Goal: Task Accomplishment & Management: Manage account settings

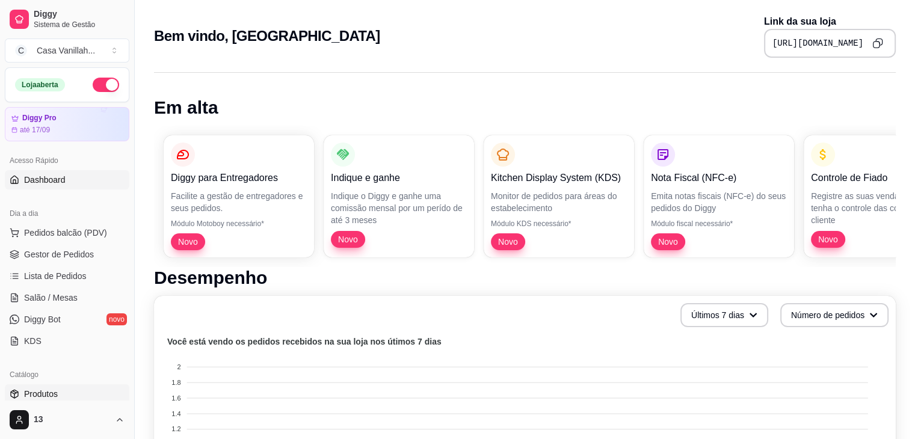
click at [53, 392] on span "Produtos" at bounding box center [41, 394] width 34 height 12
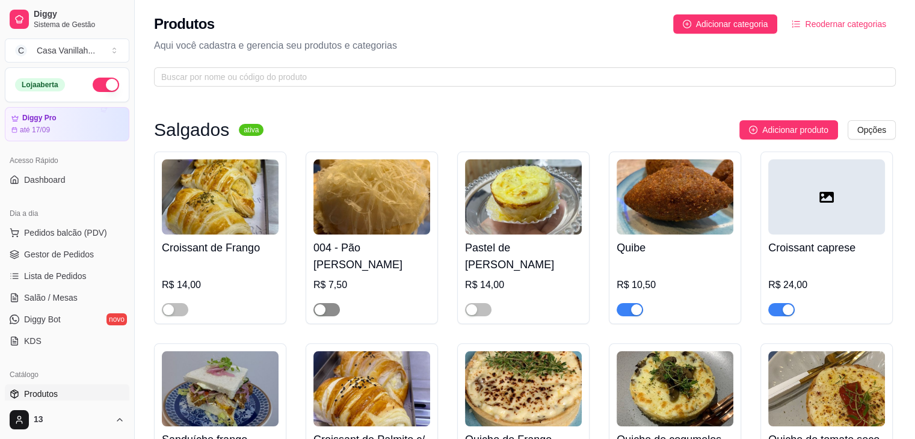
click at [339, 311] on span "button" at bounding box center [326, 309] width 26 height 13
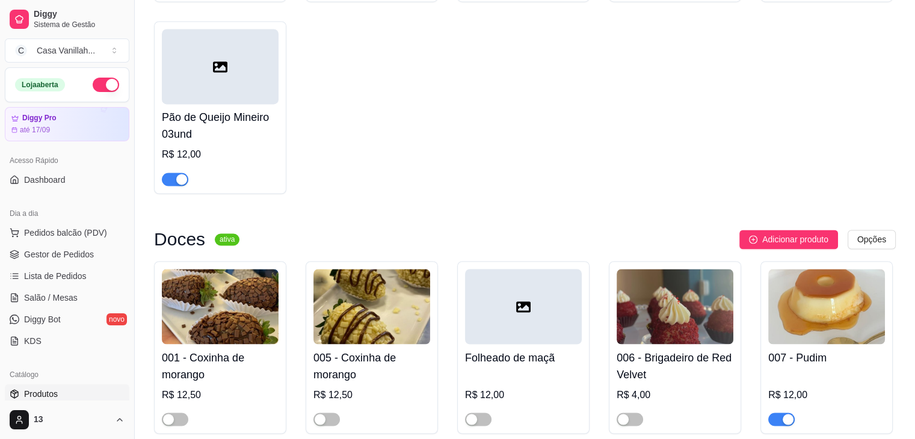
scroll to position [1985, 0]
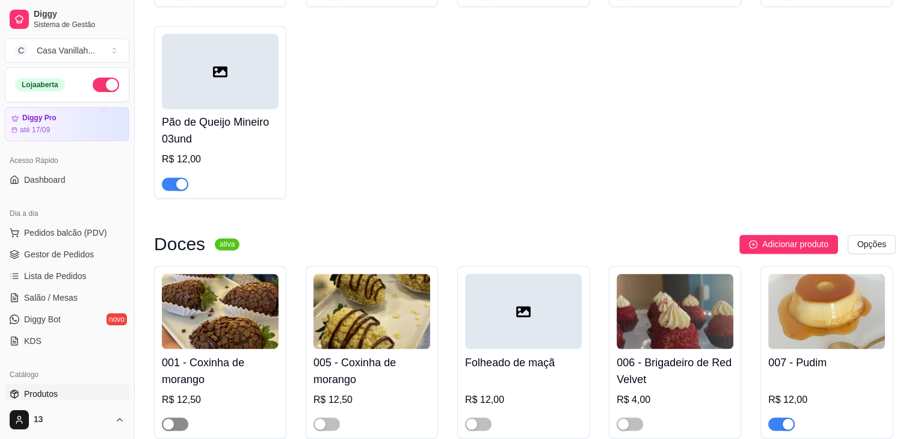
click at [182, 417] on span "button" at bounding box center [175, 423] width 26 height 13
click at [161, 410] on div "001 - Coxinha de morango R$ 12,50" at bounding box center [220, 352] width 132 height 173
click at [168, 417] on span "button" at bounding box center [175, 423] width 26 height 13
click at [330, 417] on span "button" at bounding box center [326, 423] width 26 height 13
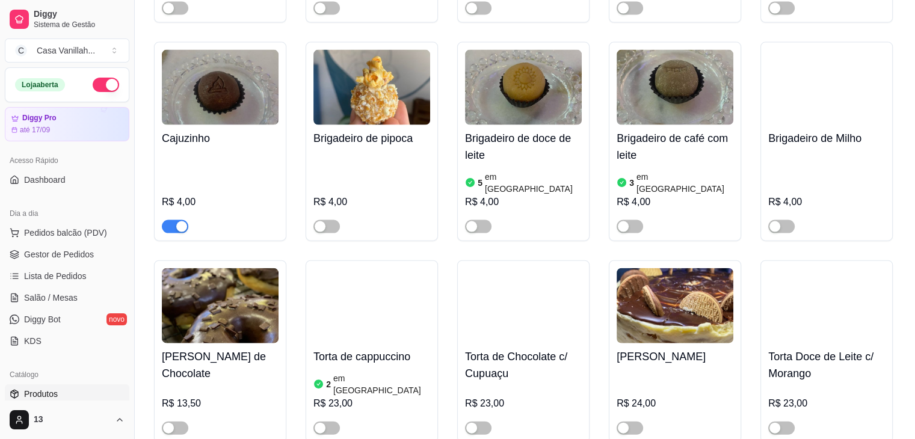
scroll to position [2646, 0]
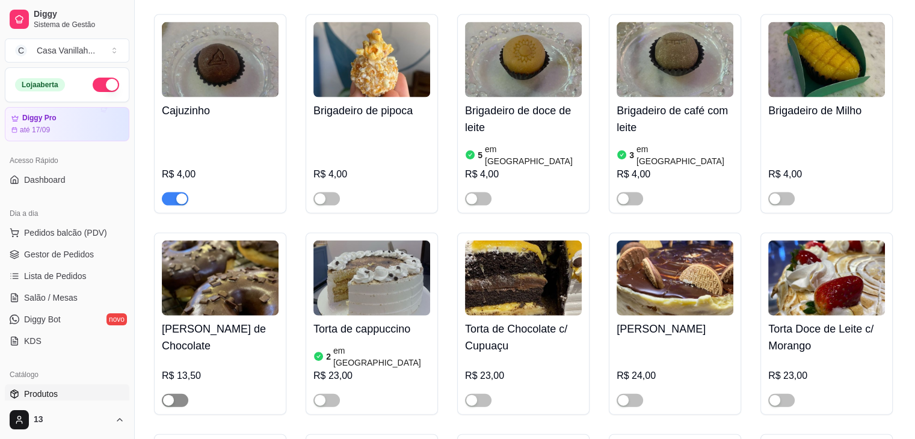
click at [178, 394] on span "button" at bounding box center [175, 400] width 26 height 13
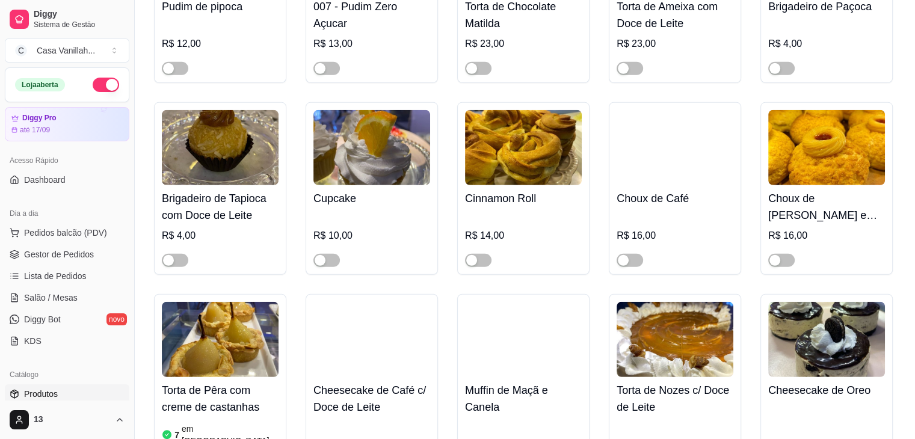
scroll to position [3669, 0]
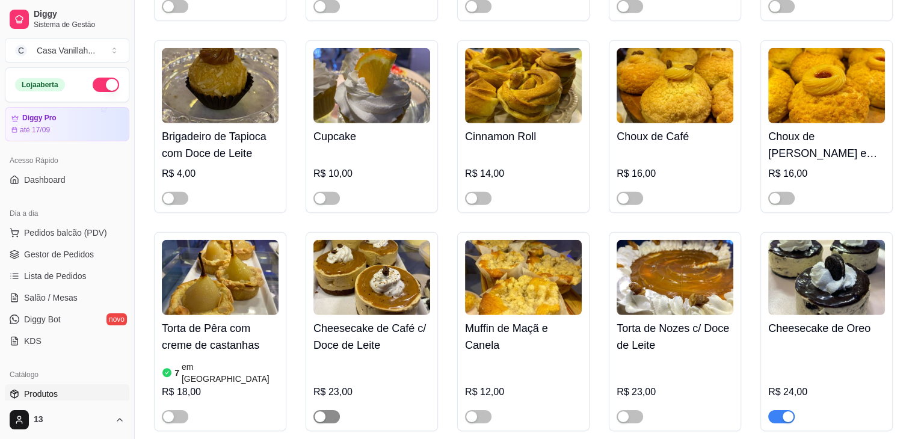
click at [334, 410] on span "button" at bounding box center [326, 416] width 26 height 13
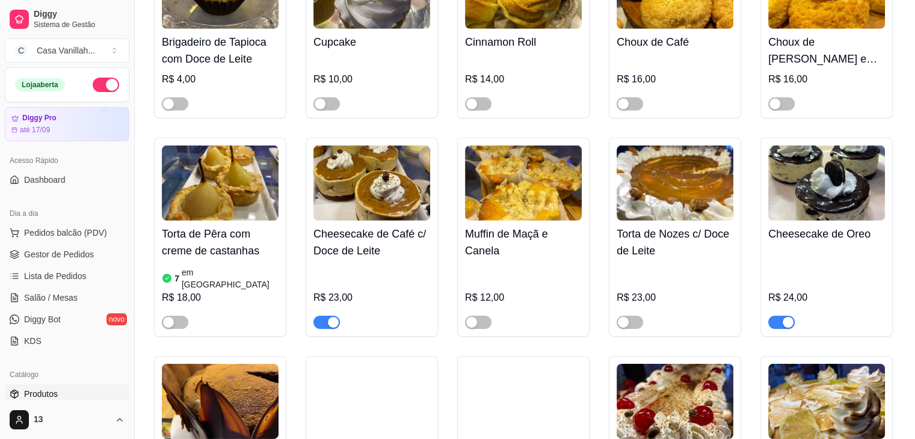
scroll to position [3789, 0]
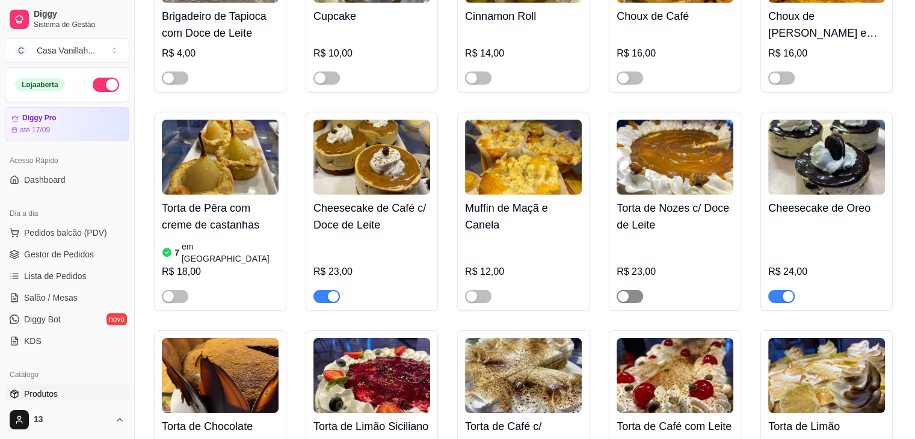
click at [634, 290] on span "button" at bounding box center [629, 296] width 26 height 13
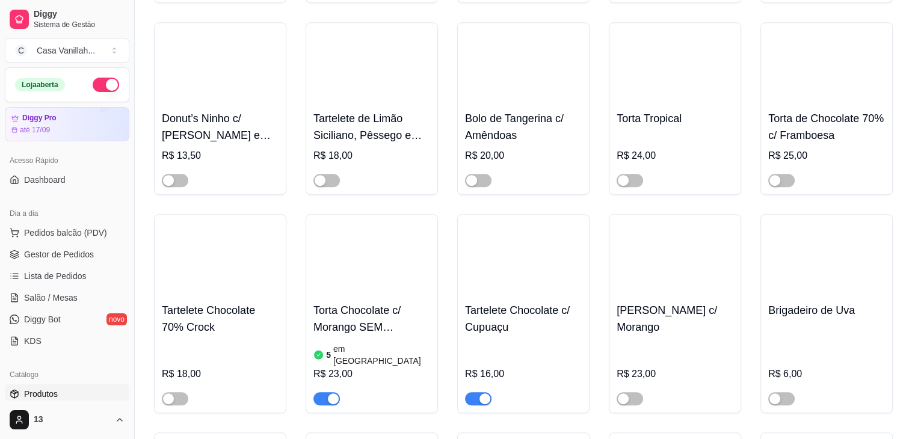
scroll to position [5293, 0]
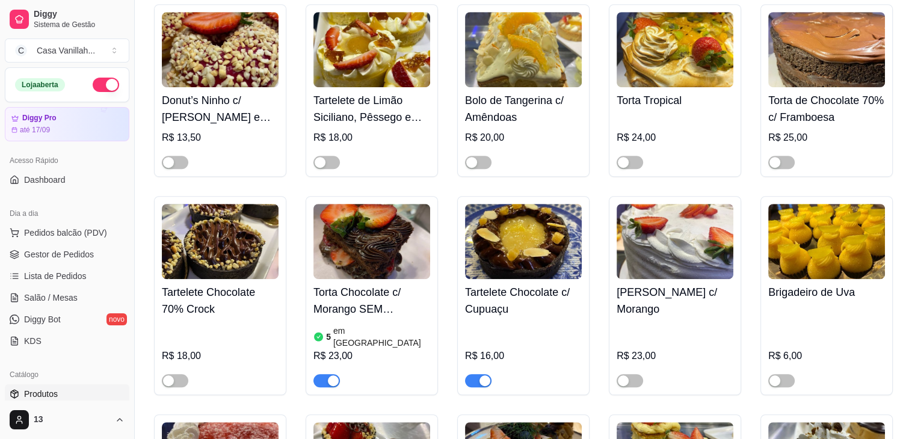
click at [470, 374] on span "button" at bounding box center [478, 380] width 26 height 13
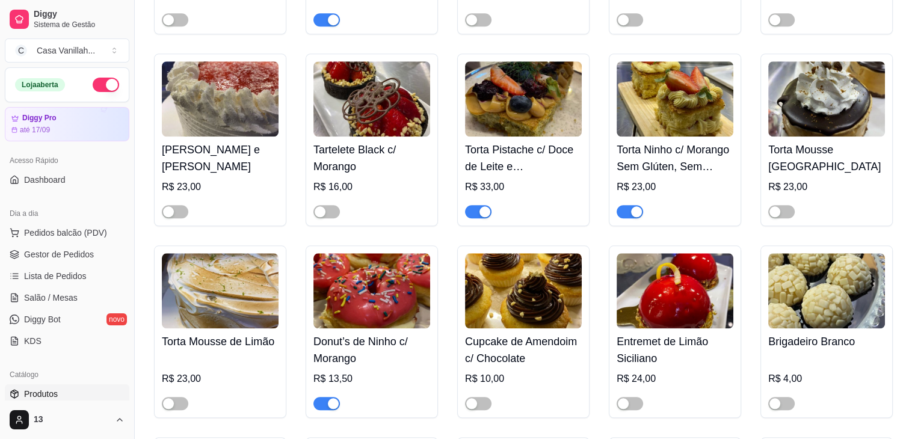
scroll to position [5714, 0]
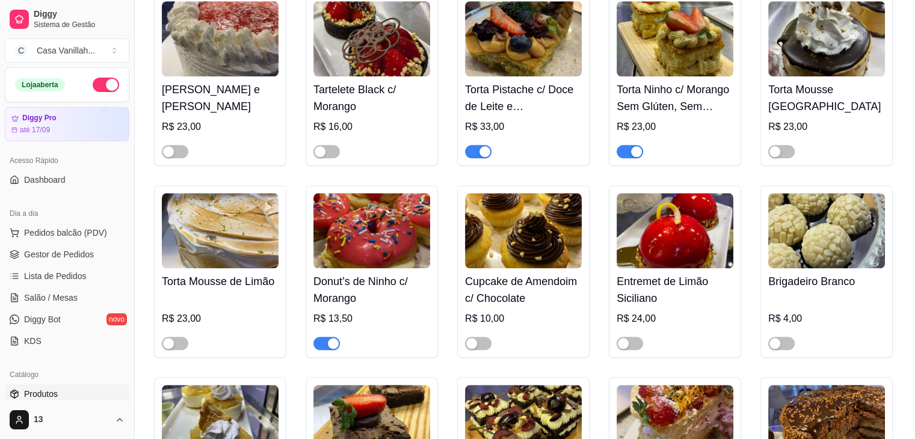
click at [320, 337] on span "button" at bounding box center [326, 343] width 26 height 13
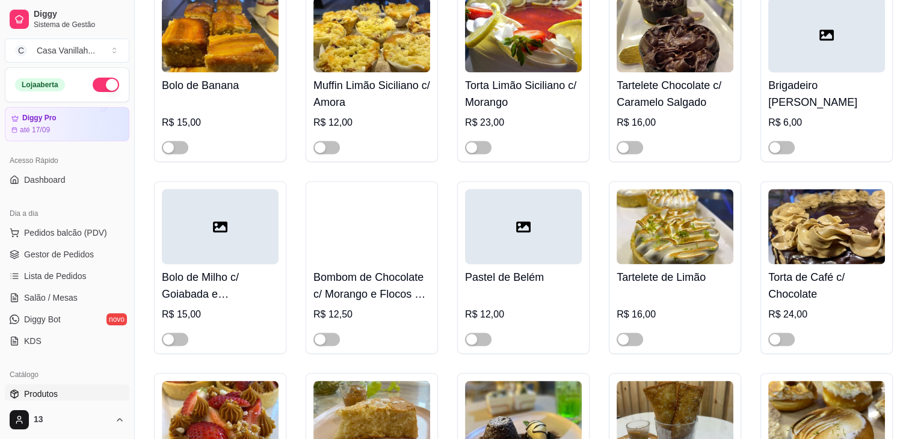
scroll to position [6315, 0]
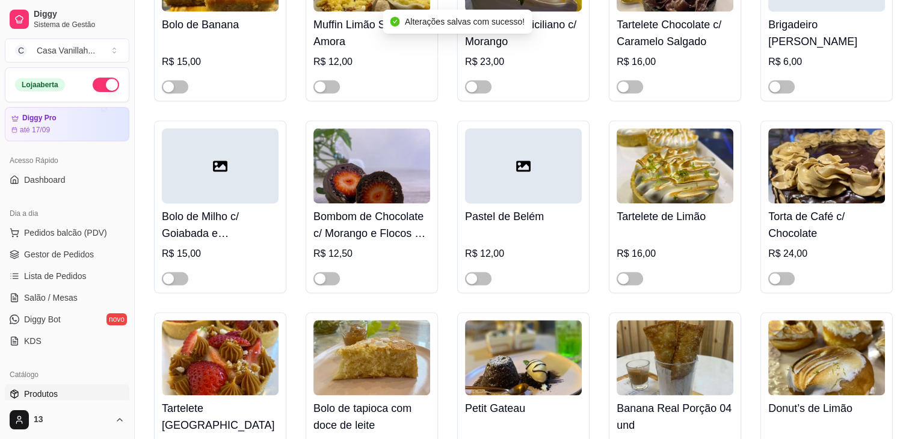
scroll to position [6435, 0]
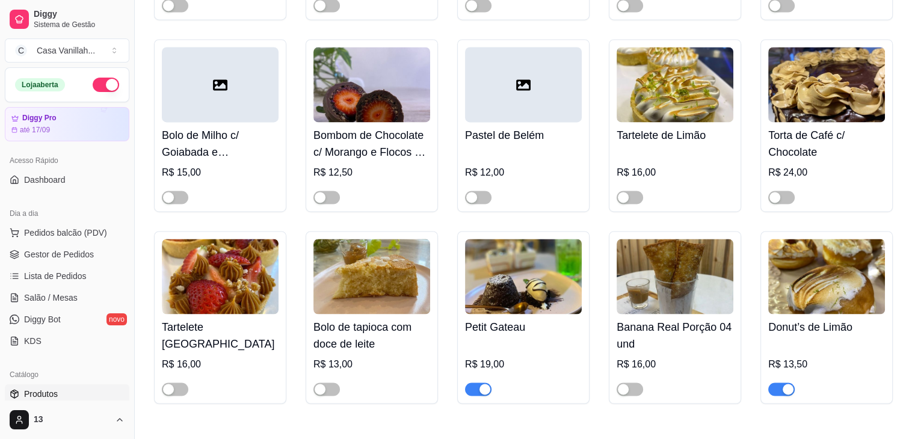
click at [774, 383] on span "button" at bounding box center [781, 389] width 26 height 13
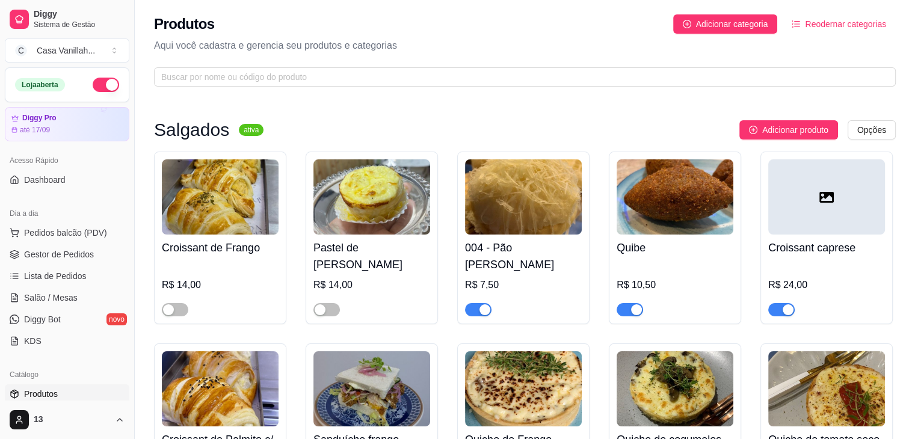
scroll to position [0, 0]
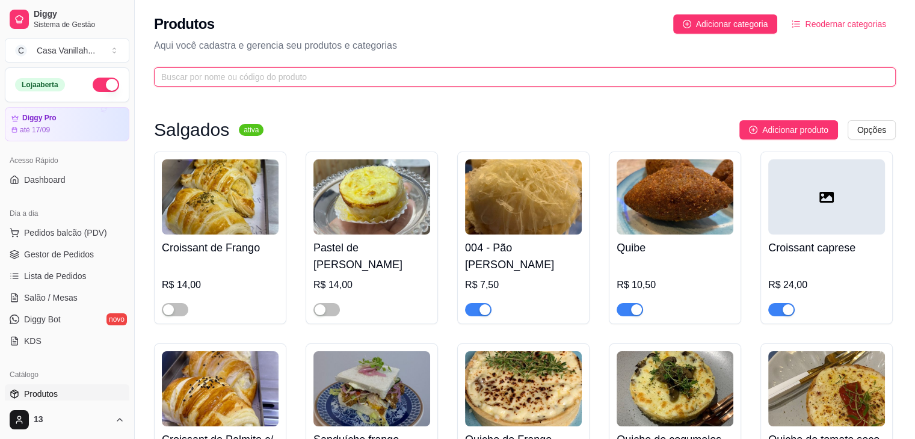
click at [533, 79] on input "text" at bounding box center [520, 76] width 718 height 13
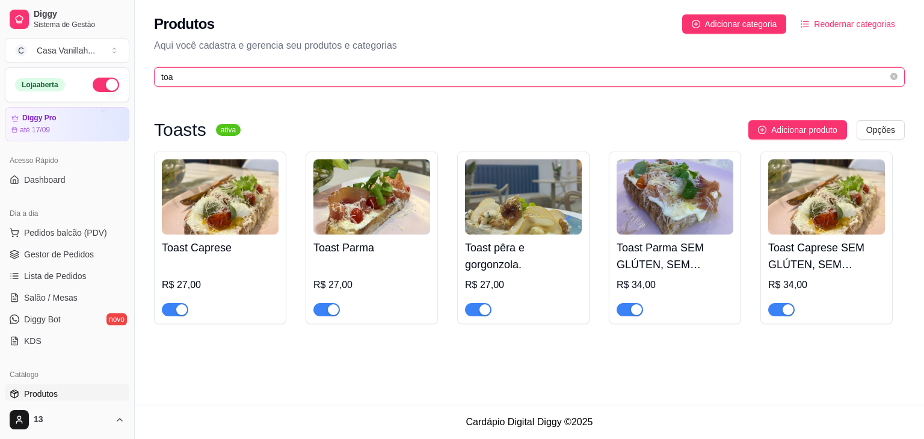
click at [294, 75] on input "toa" at bounding box center [524, 76] width 727 height 13
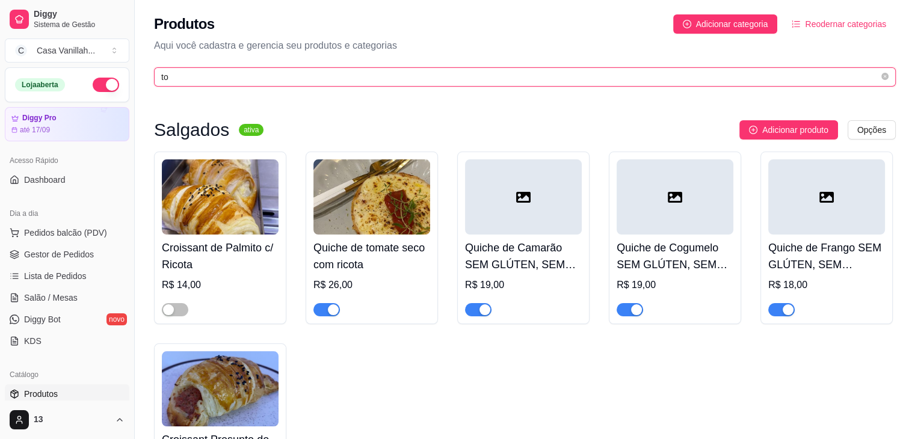
type input "t"
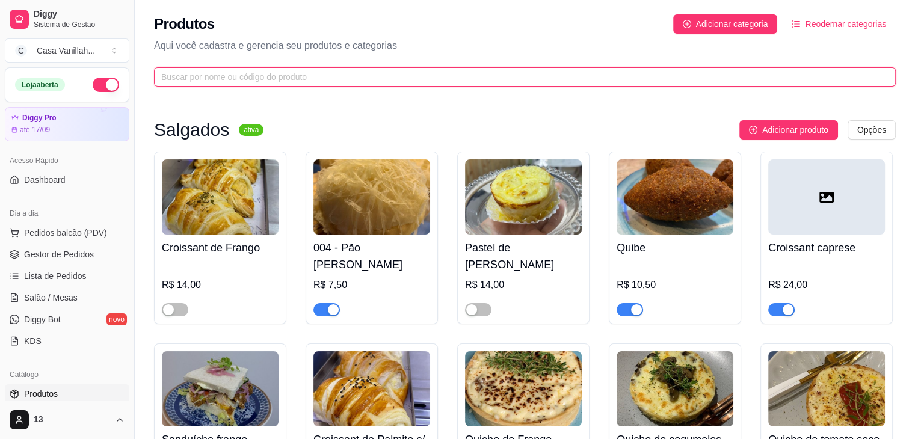
click at [520, 79] on input "text" at bounding box center [520, 76] width 718 height 13
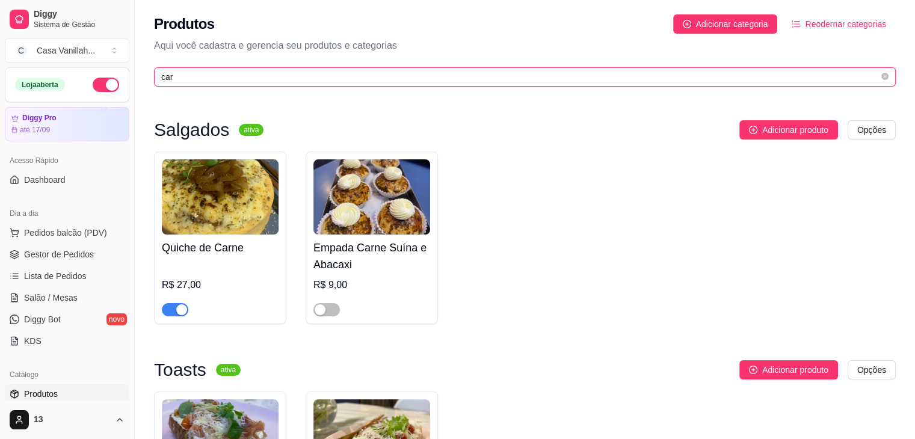
click at [398, 88] on div "Produtos Adicionar categoria Reodernar categorias Aqui você cadastra e gerencia…" at bounding box center [525, 47] width 780 height 94
click at [401, 78] on input "car" at bounding box center [520, 76] width 718 height 13
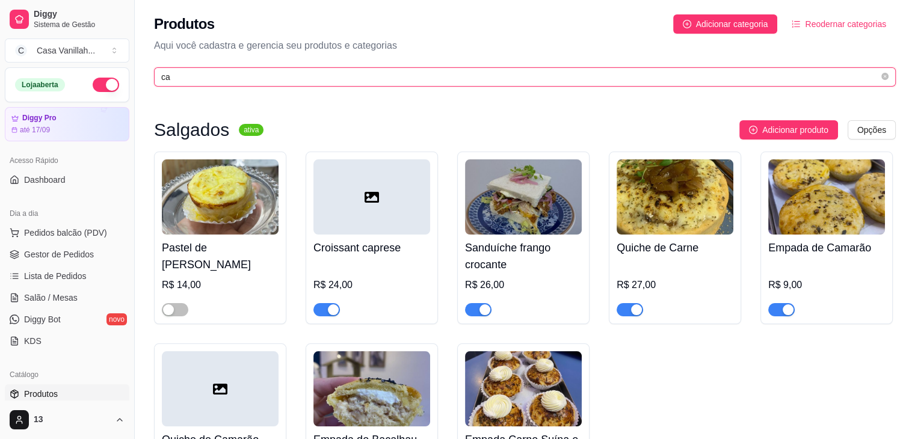
type input "c"
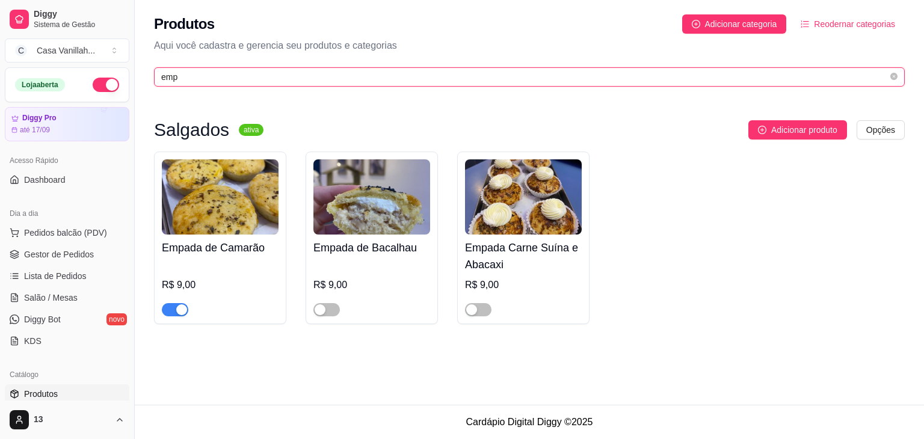
click at [484, 75] on input "emp" at bounding box center [524, 76] width 727 height 13
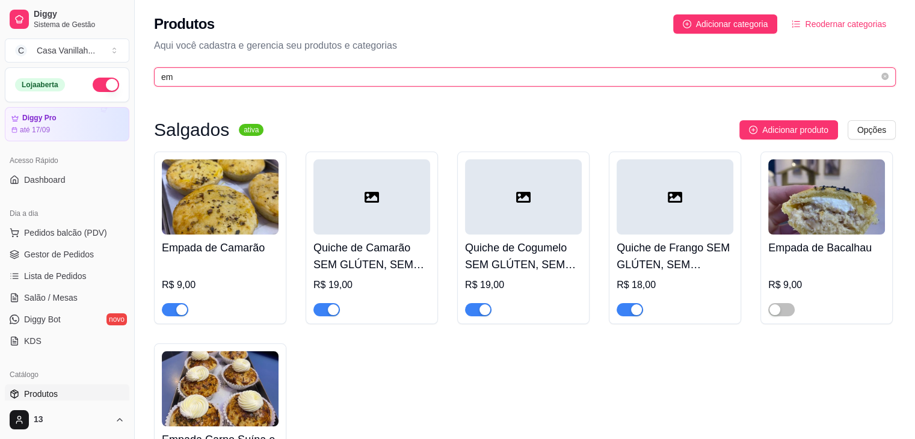
type input "e"
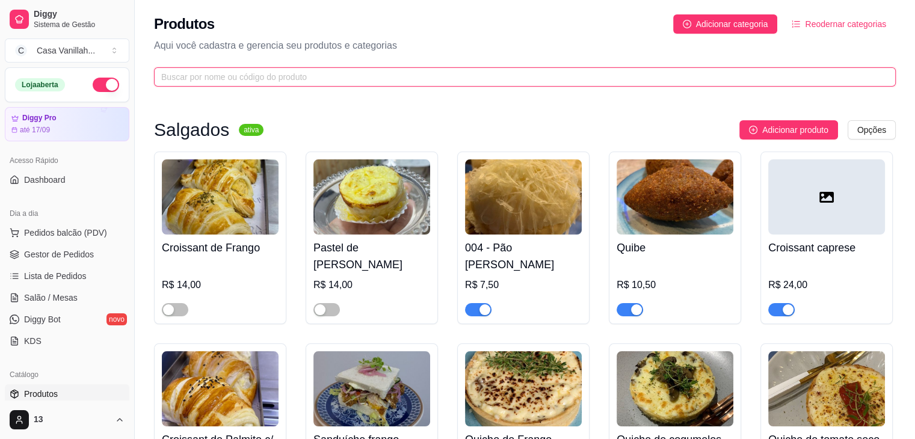
click at [457, 81] on input "text" at bounding box center [520, 76] width 718 height 13
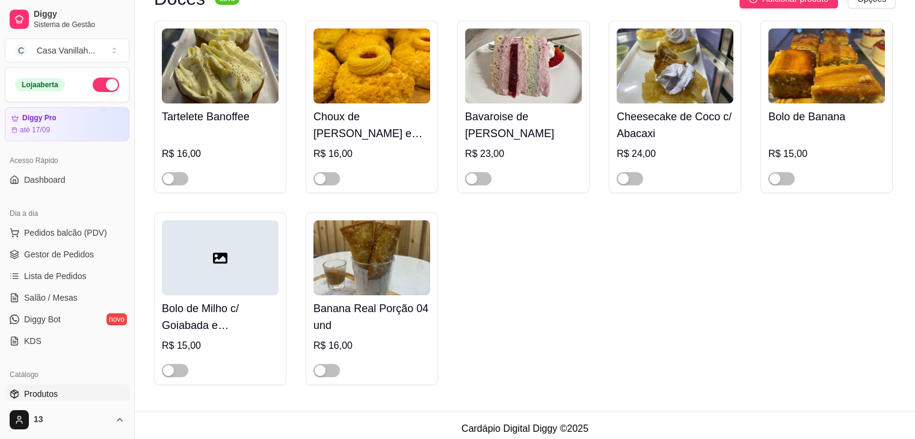
scroll to position [620, 0]
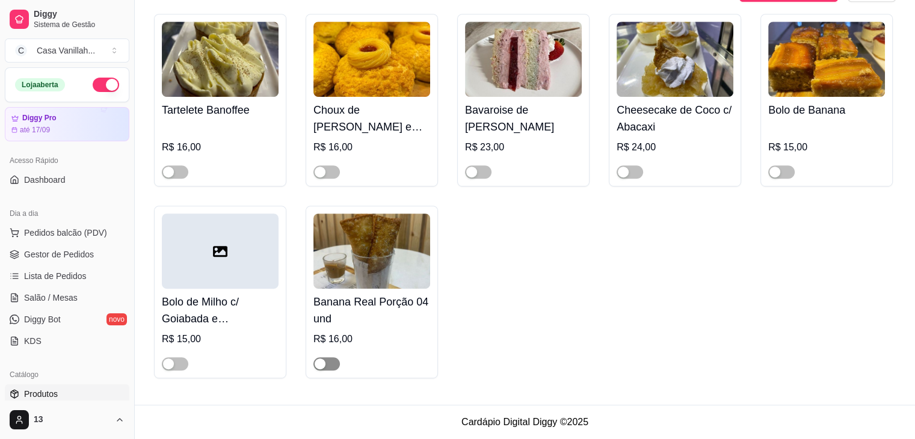
click at [330, 359] on span "button" at bounding box center [326, 363] width 26 height 13
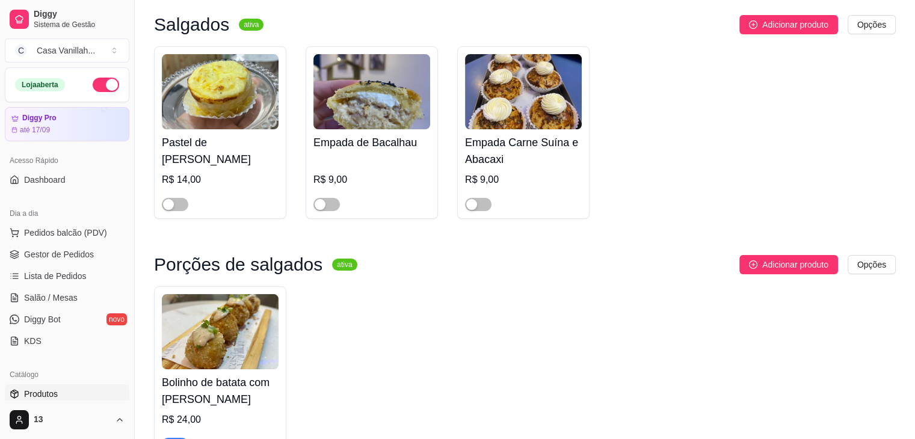
scroll to position [0, 0]
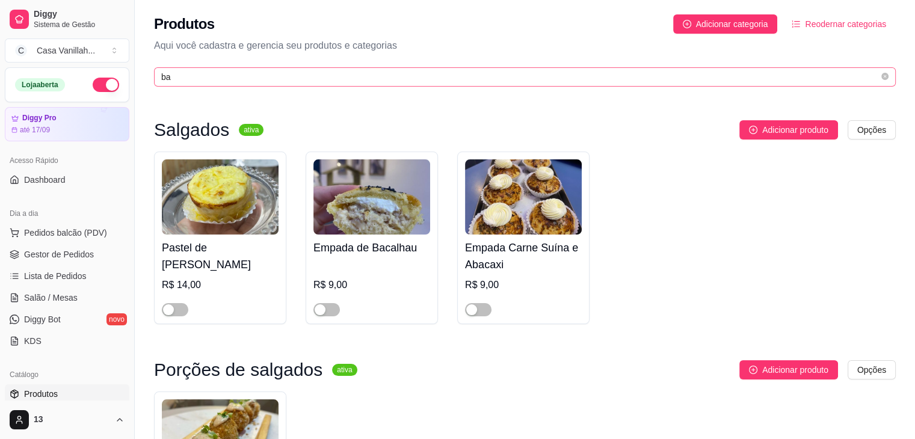
click at [490, 84] on span "ba" at bounding box center [525, 76] width 742 height 19
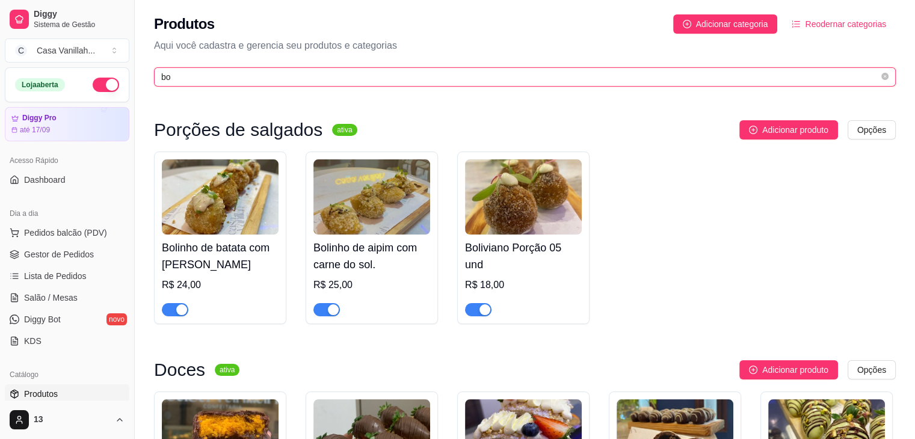
type input "b"
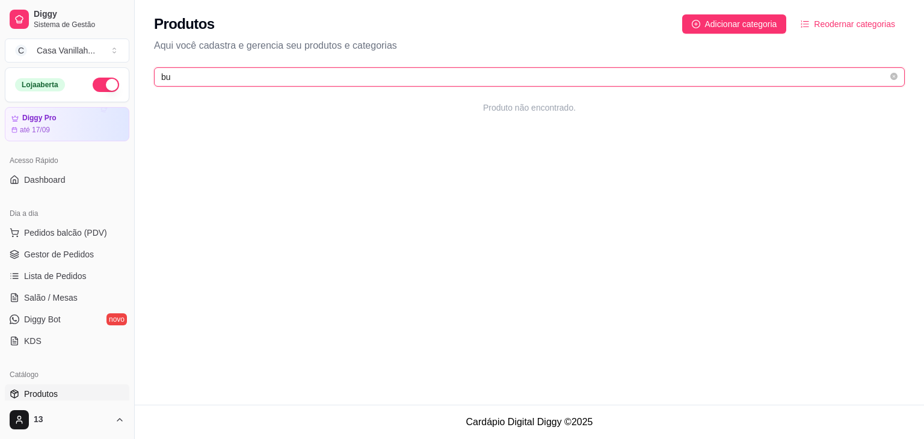
type input "b"
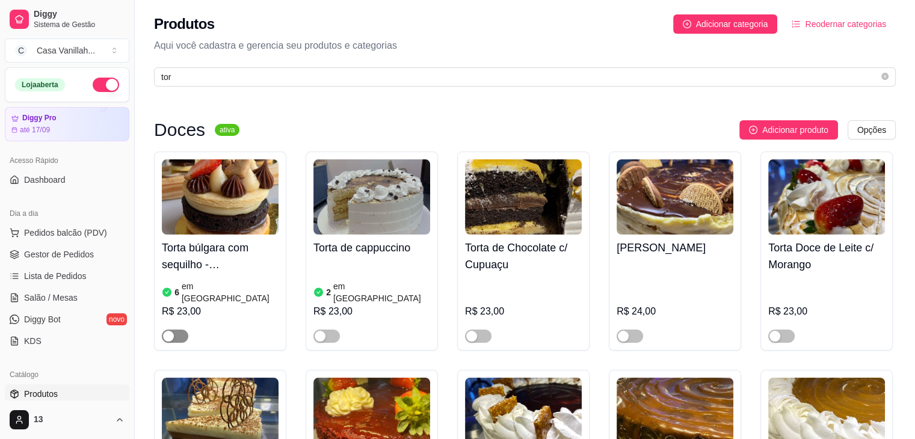
click at [182, 330] on span "button" at bounding box center [175, 336] width 26 height 13
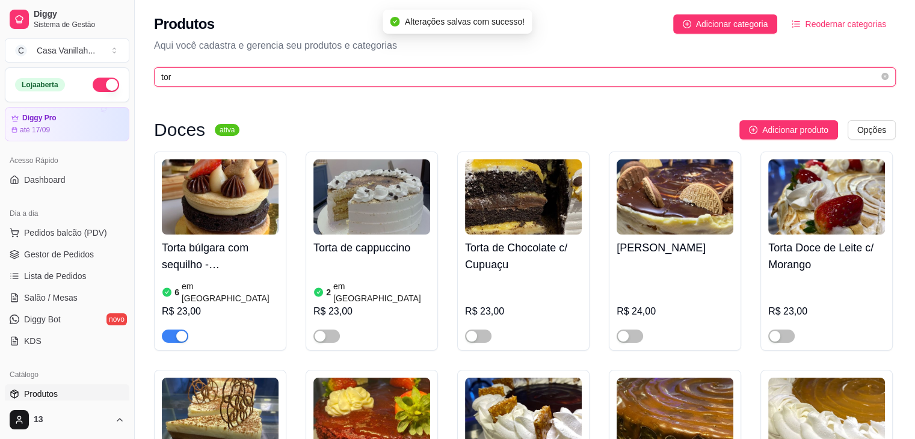
click at [206, 75] on input "tor" at bounding box center [520, 76] width 718 height 13
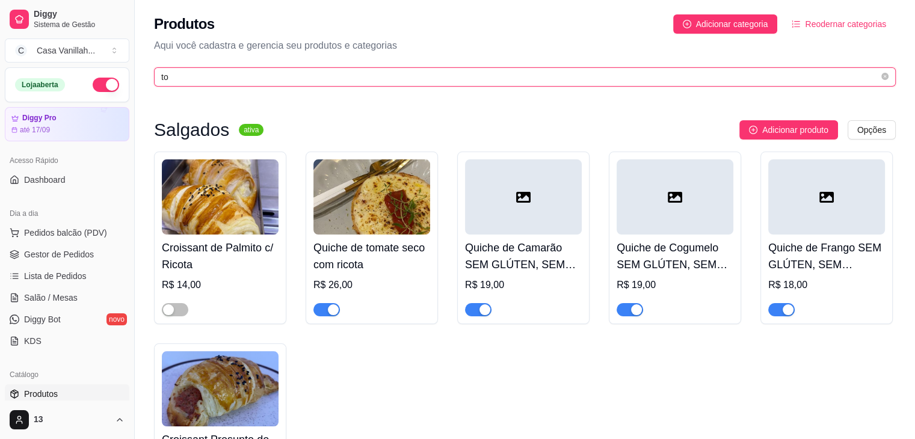
type input "t"
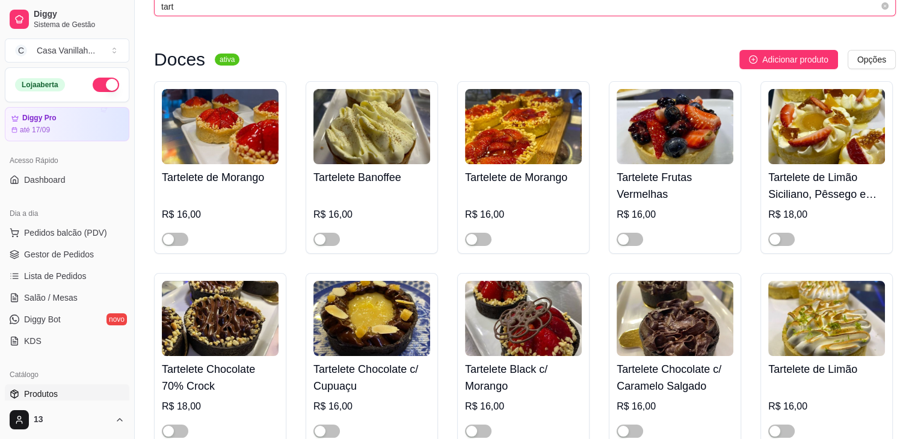
scroll to position [60, 0]
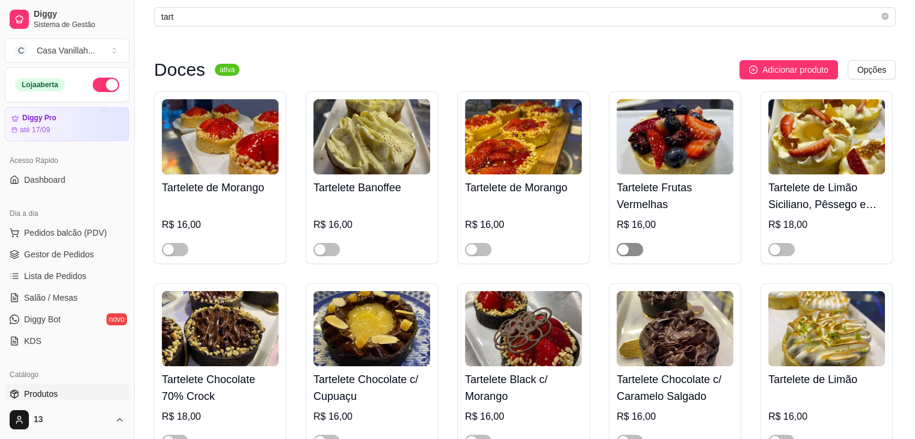
click at [623, 251] on div "button" at bounding box center [623, 249] width 11 height 11
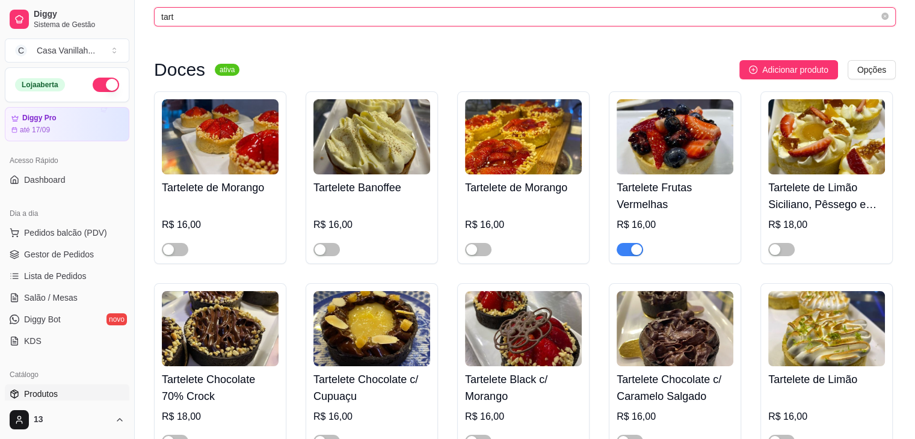
click at [320, 15] on input "tart" at bounding box center [520, 16] width 718 height 13
click at [319, 15] on input "tart" at bounding box center [520, 16] width 718 height 13
click at [318, 22] on input "tart" at bounding box center [520, 16] width 718 height 13
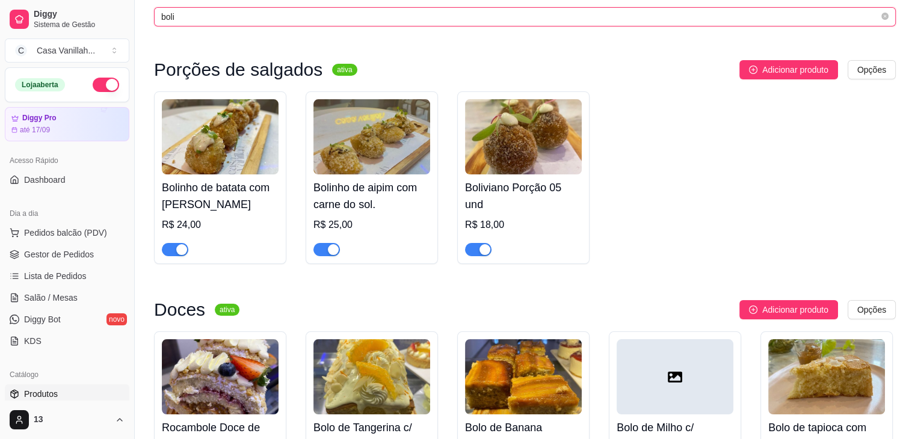
scroll to position [0, 0]
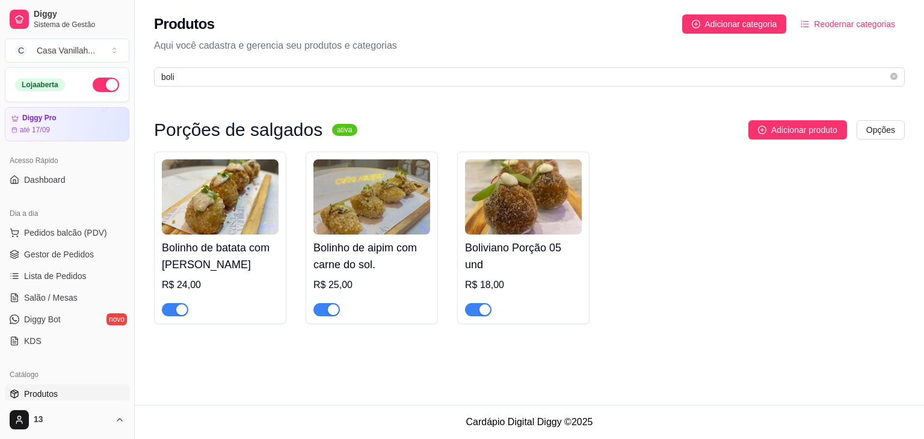
click at [485, 306] on div "button" at bounding box center [484, 309] width 11 height 11
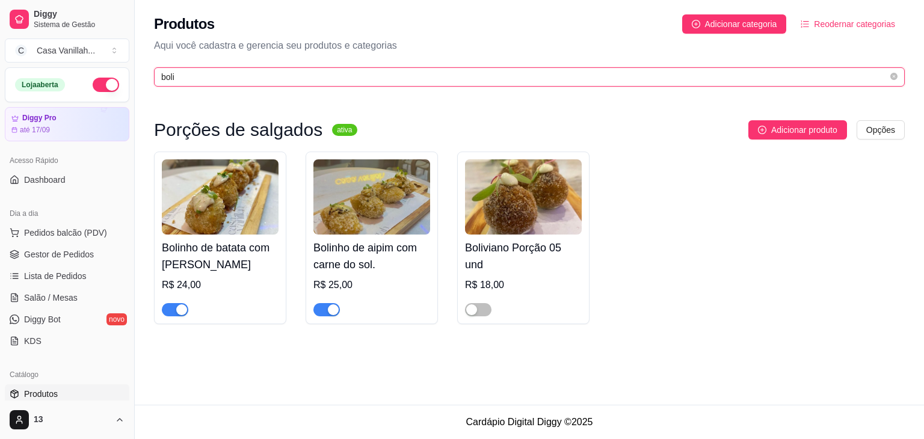
click at [357, 75] on input "boli" at bounding box center [524, 76] width 727 height 13
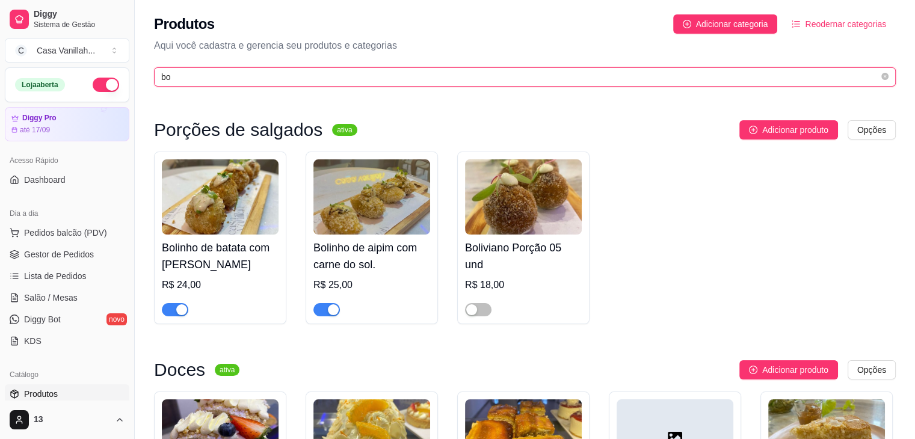
type input "b"
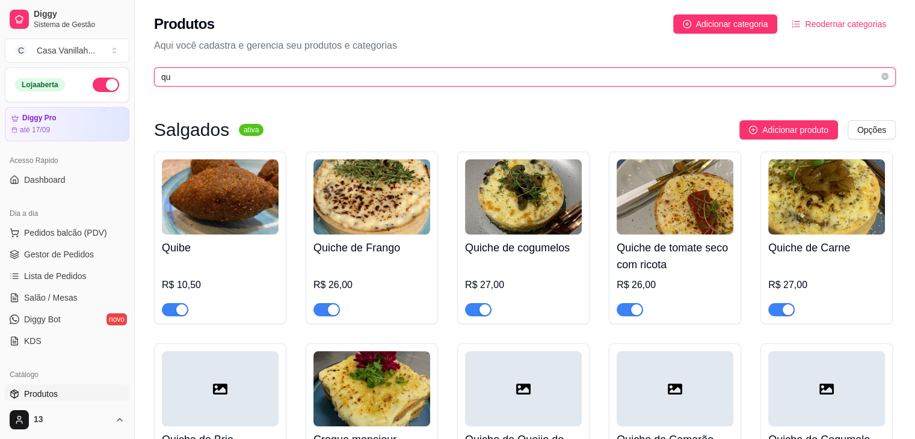
type input "q"
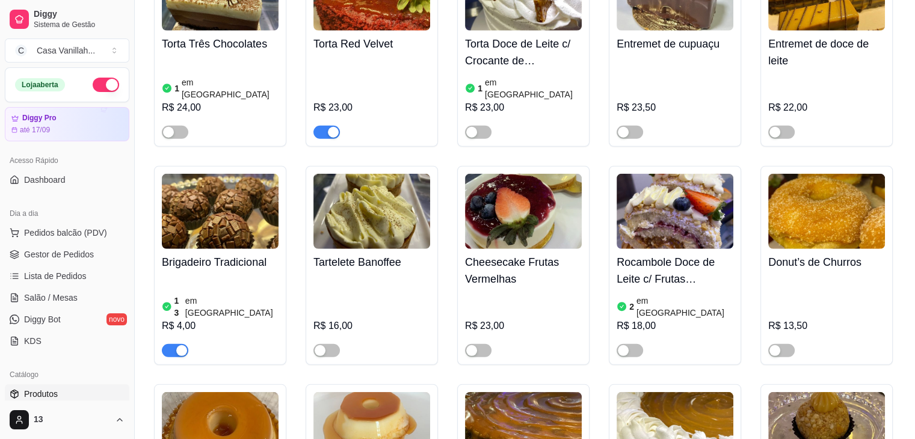
scroll to position [3248, 0]
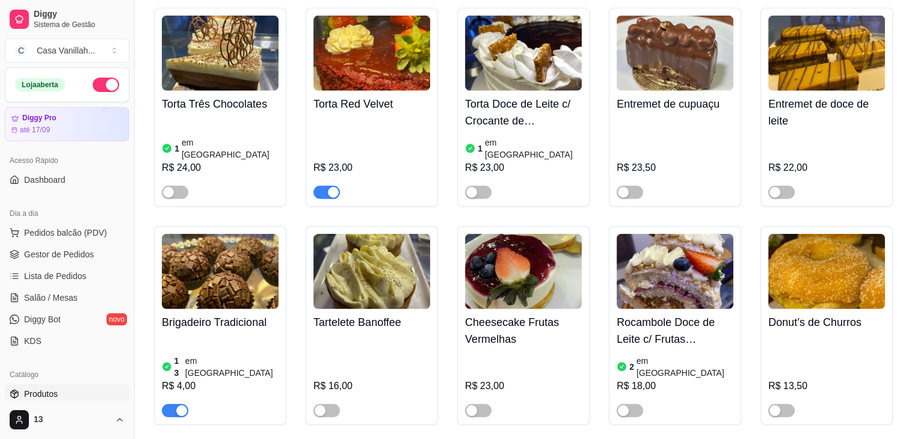
click at [333, 187] on div "button" at bounding box center [333, 192] width 11 height 11
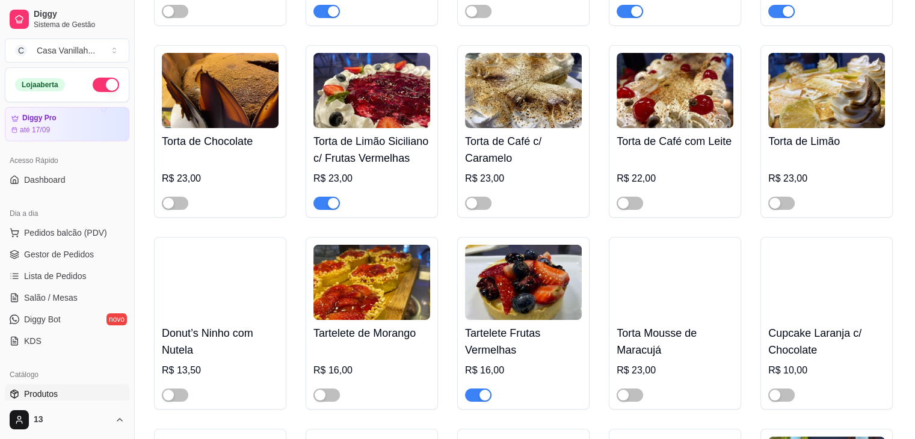
scroll to position [4391, 0]
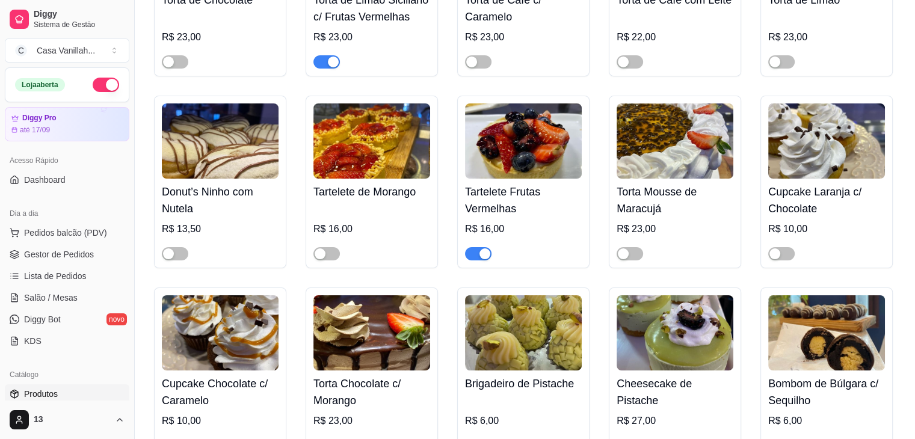
click at [518, 103] on img at bounding box center [523, 140] width 117 height 75
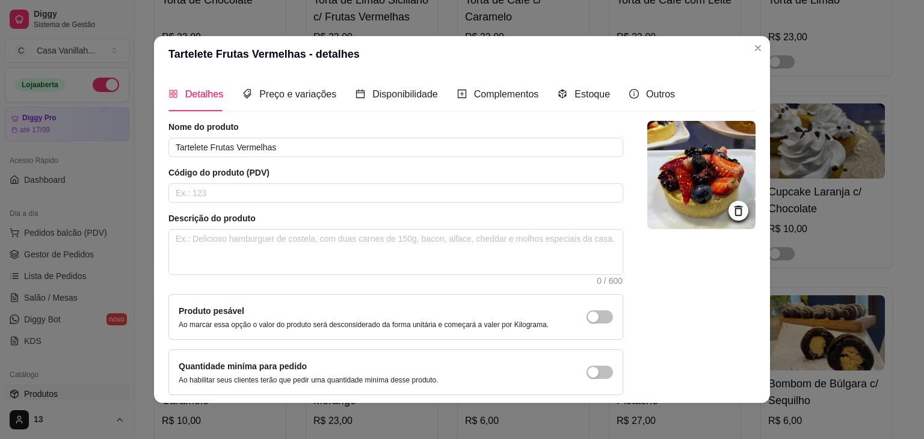
click at [518, 46] on header "Tartelete Frutas Vermelhas - detalhes" at bounding box center [462, 54] width 616 height 36
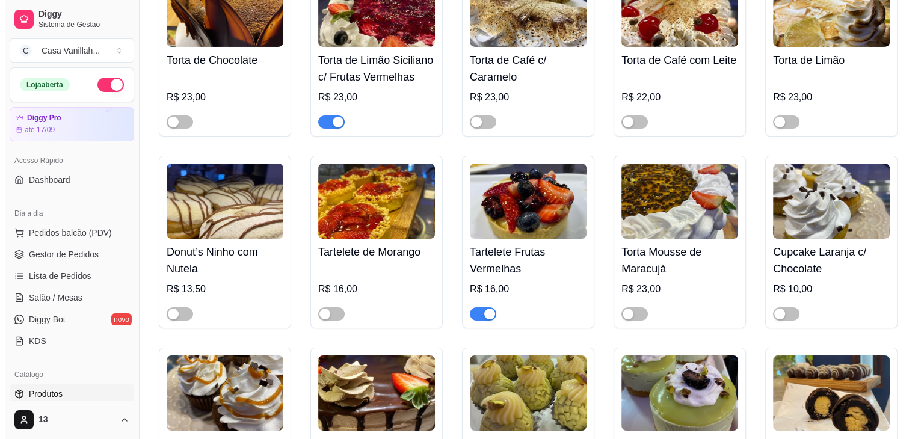
scroll to position [4270, 0]
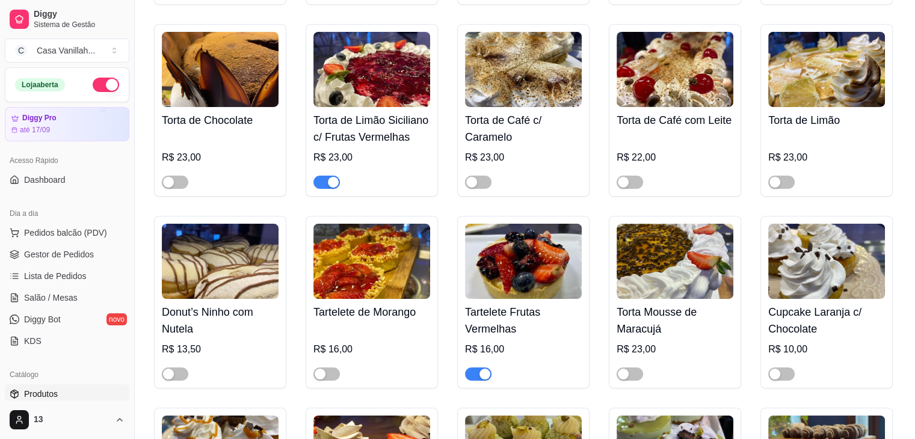
click at [532, 224] on img at bounding box center [523, 261] width 117 height 75
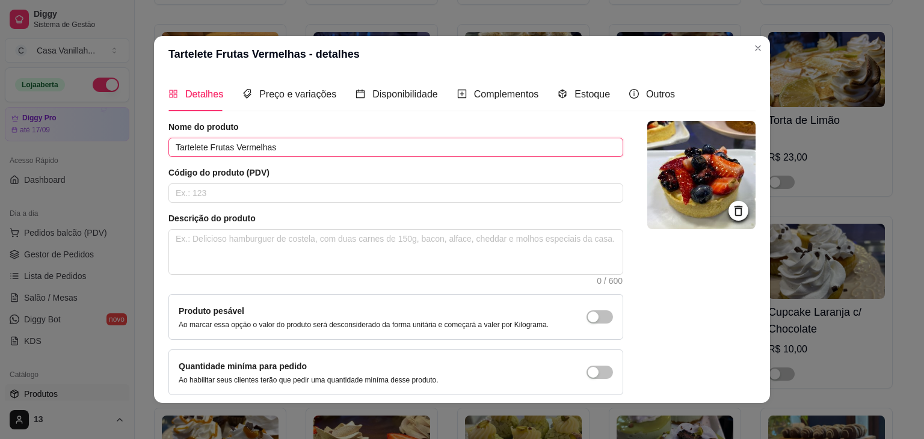
click at [207, 147] on input "Tartelete Frutas Vermelhas" at bounding box center [395, 147] width 455 height 19
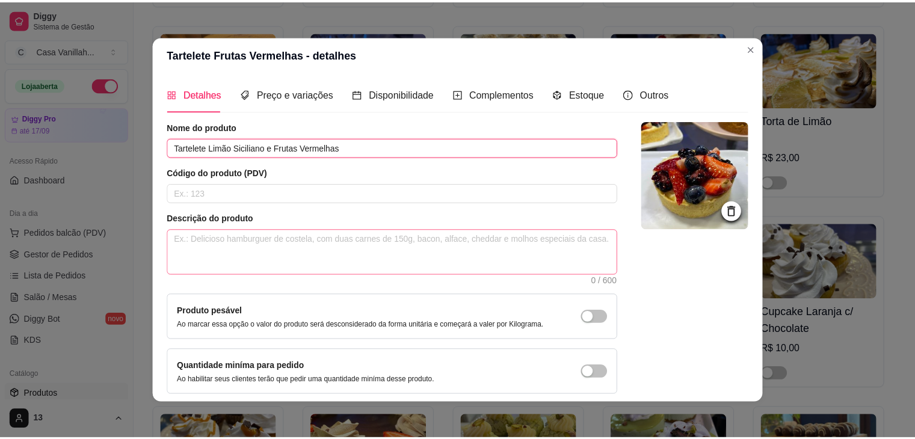
scroll to position [49, 0]
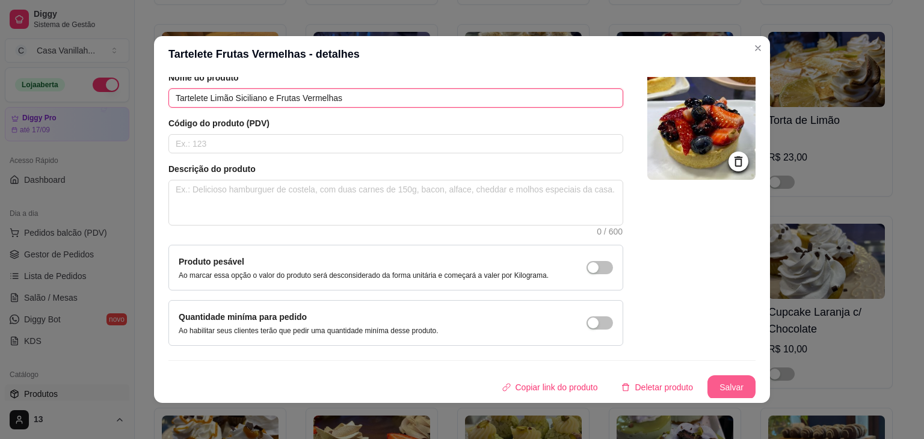
type input "Tartelete Limão Siciliano e Frutas Vermelhas"
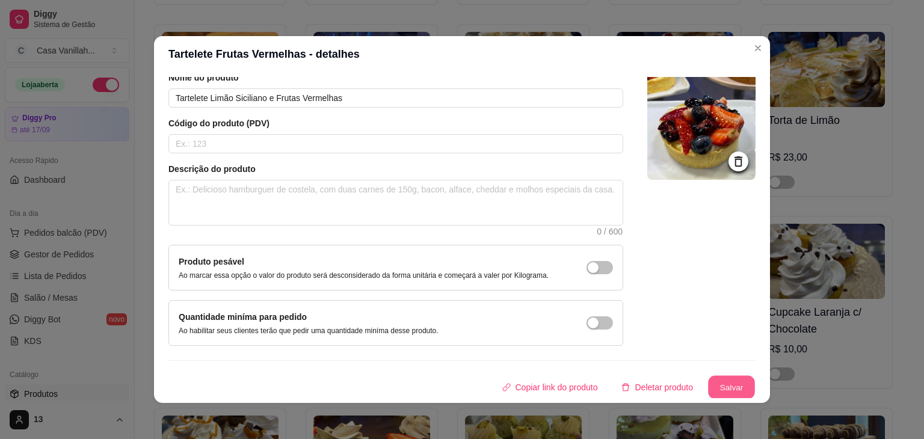
click at [708, 383] on button "Salvar" at bounding box center [731, 387] width 47 height 23
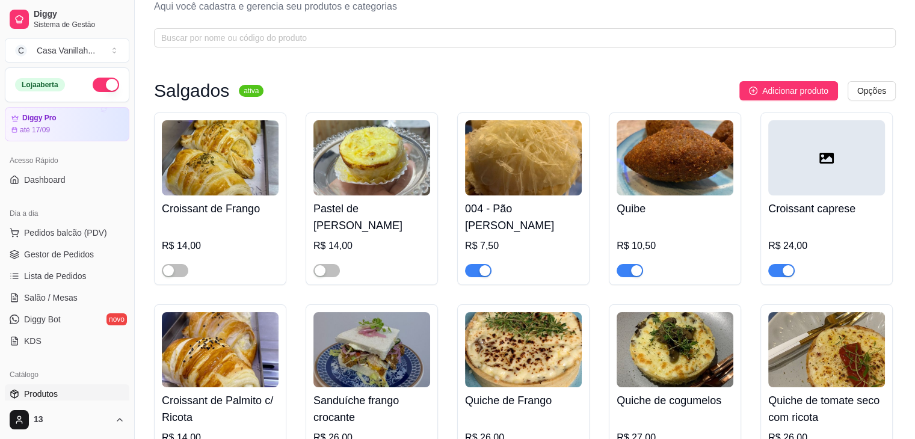
scroll to position [0, 0]
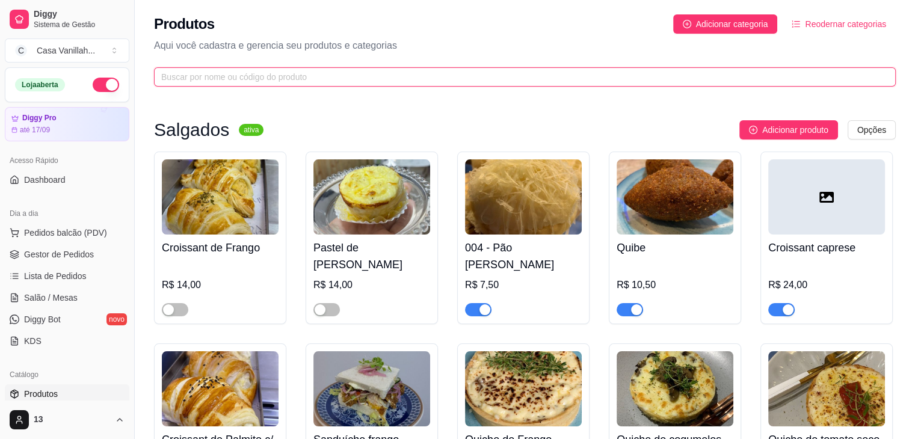
click at [318, 75] on input "text" at bounding box center [520, 76] width 718 height 13
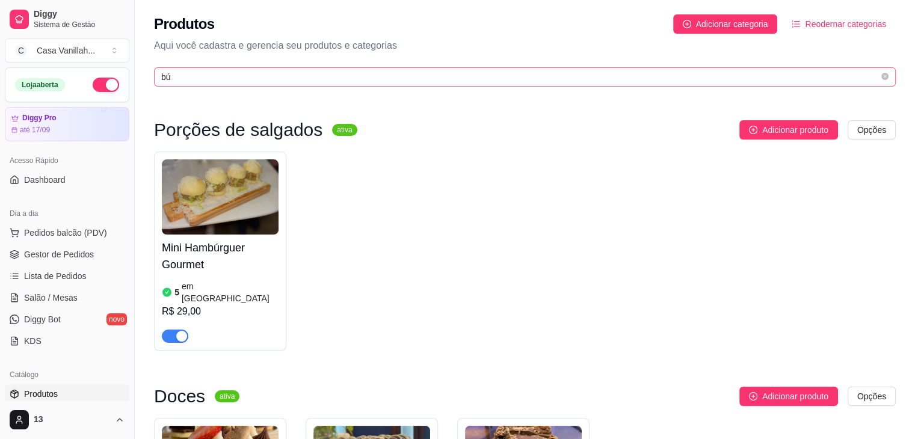
click at [347, 84] on span "bú" at bounding box center [525, 76] width 742 height 19
click at [348, 80] on input "bú" at bounding box center [520, 76] width 718 height 13
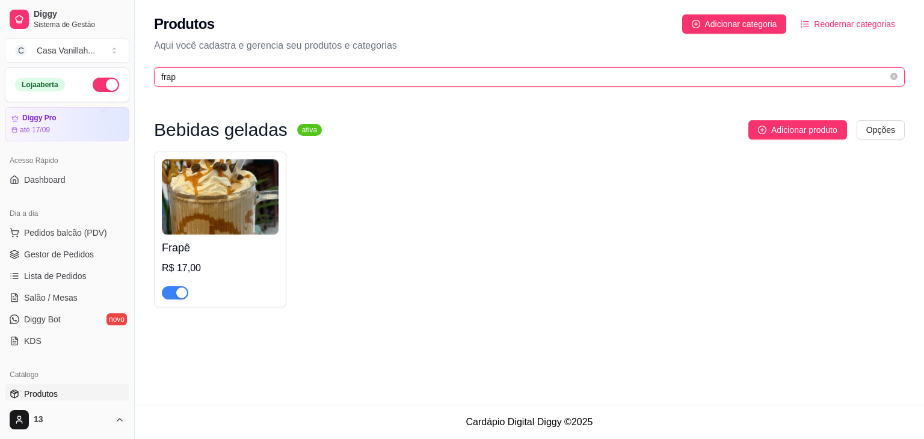
type input "frap"
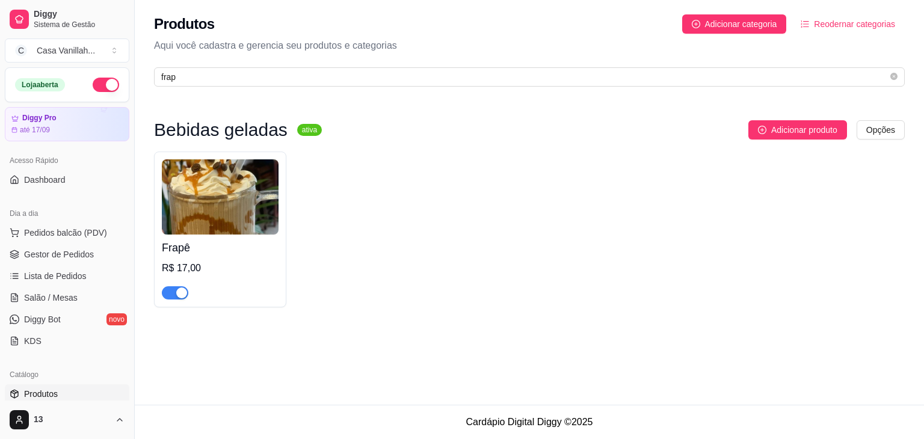
click at [212, 190] on img at bounding box center [220, 196] width 117 height 75
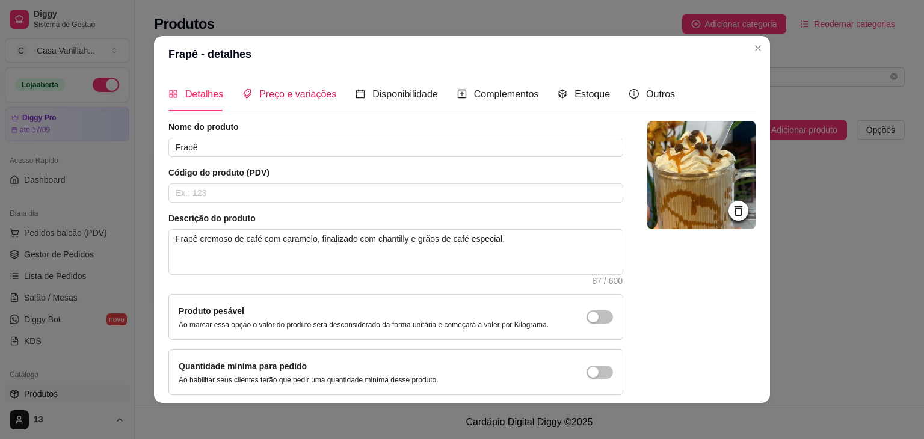
click at [259, 97] on span "Preço e variações" at bounding box center [297, 94] width 77 height 10
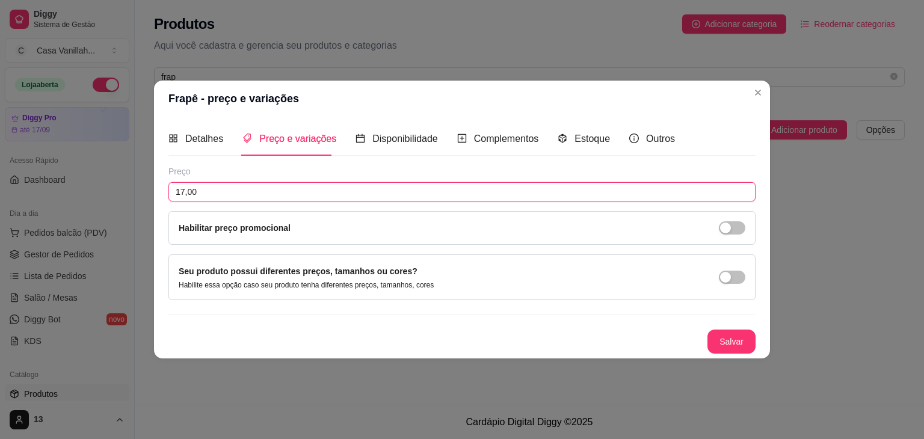
click at [204, 194] on input "17,00" at bounding box center [461, 191] width 587 height 19
type input "18,00"
click at [737, 333] on button "Salvar" at bounding box center [731, 341] width 47 height 23
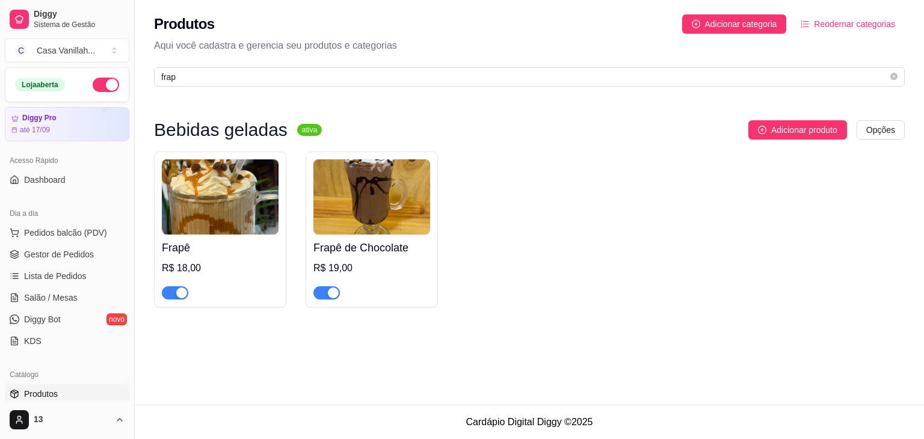
click at [233, 212] on img at bounding box center [220, 196] width 117 height 75
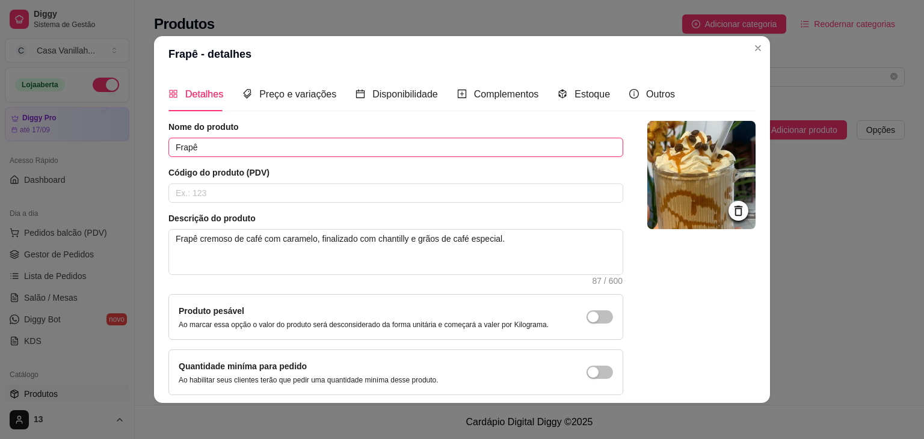
click at [233, 152] on input "Frapê" at bounding box center [395, 147] width 455 height 19
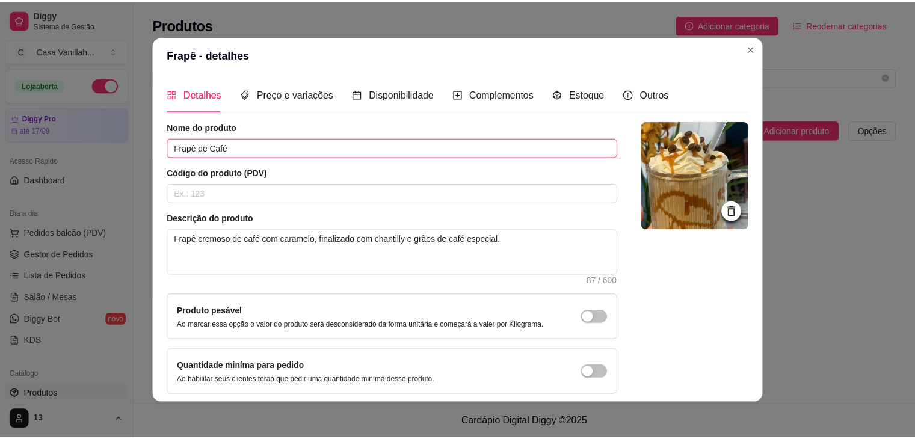
scroll to position [49, 0]
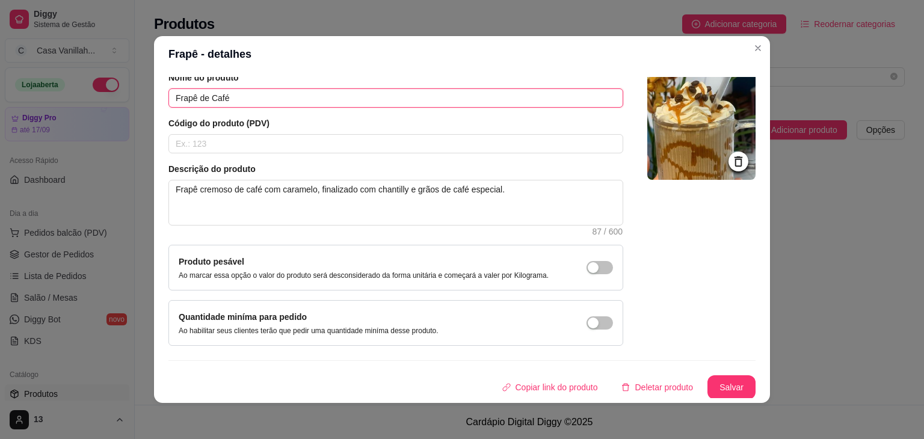
type input "Frapê de Café"
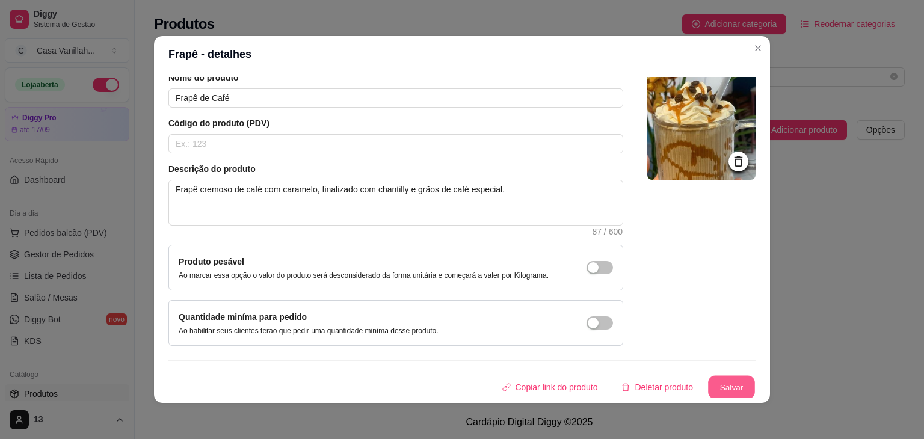
click at [712, 376] on button "Salvar" at bounding box center [731, 387] width 47 height 23
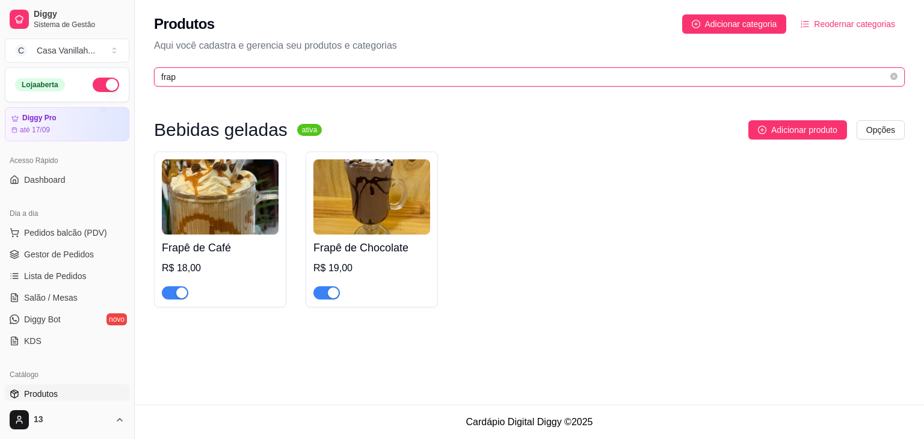
drag, startPoint x: 182, startPoint y: 78, endPoint x: 63, endPoint y: 91, distance: 119.2
click at [65, 91] on div "Diggy Sistema de Gestão C Casa Vanillah ... Loja aberta Diggy Pro até 17/09 Ace…" at bounding box center [462, 219] width 924 height 439
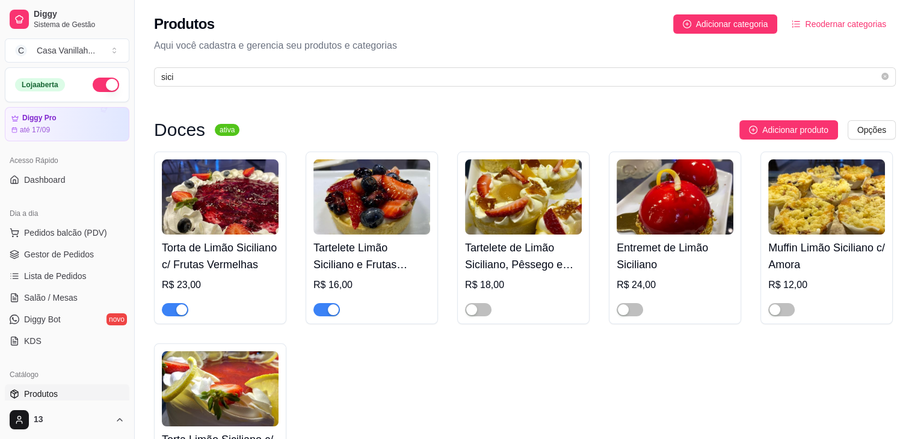
drag, startPoint x: 182, startPoint y: 307, endPoint x: 174, endPoint y: 306, distance: 8.0
click at [178, 307] on div "button" at bounding box center [181, 309] width 11 height 11
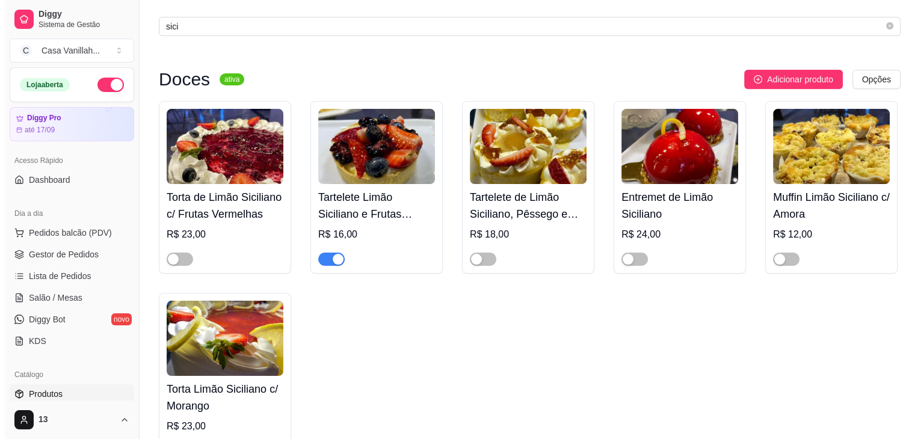
scroll to position [0, 0]
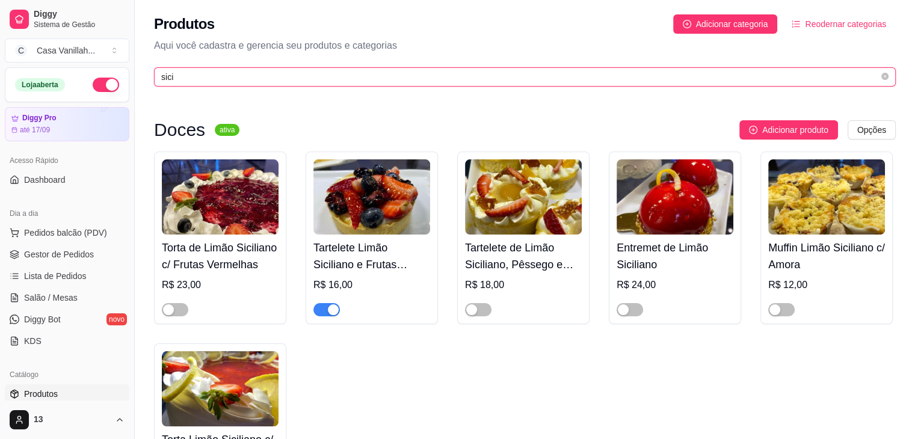
click at [380, 75] on input "sici" at bounding box center [520, 76] width 718 height 13
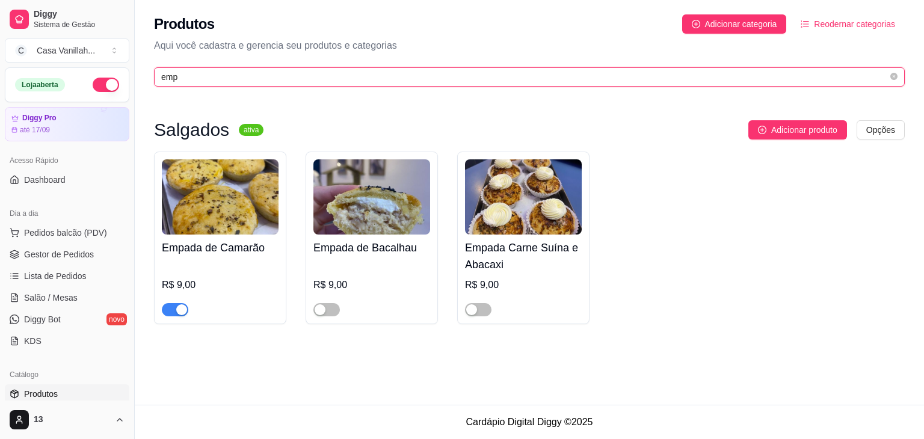
type input "emp"
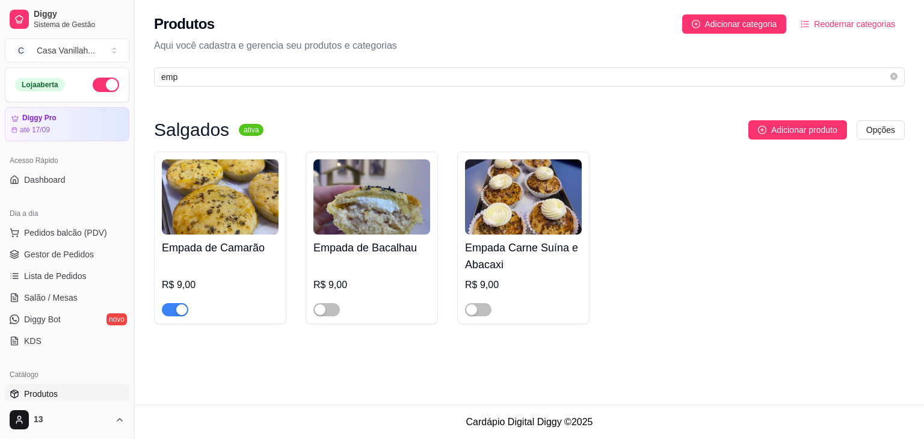
click at [176, 313] on div "button" at bounding box center [181, 309] width 11 height 11
click at [217, 205] on img at bounding box center [220, 196] width 117 height 75
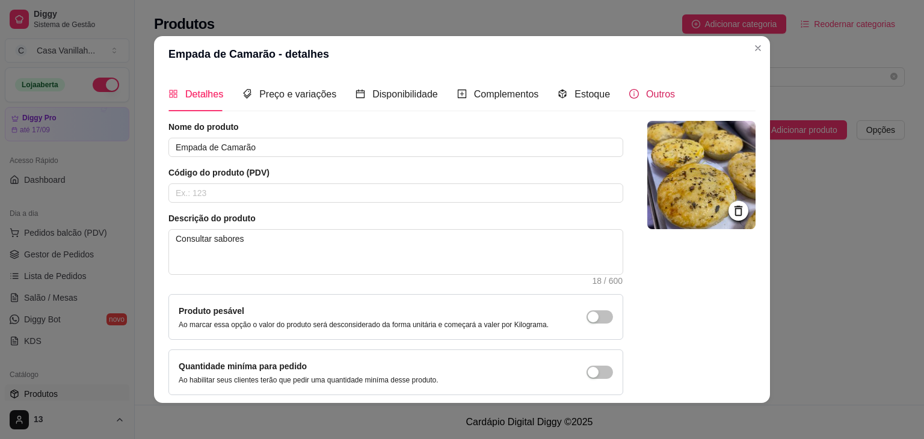
click at [646, 96] on span "Outros" at bounding box center [660, 94] width 29 height 10
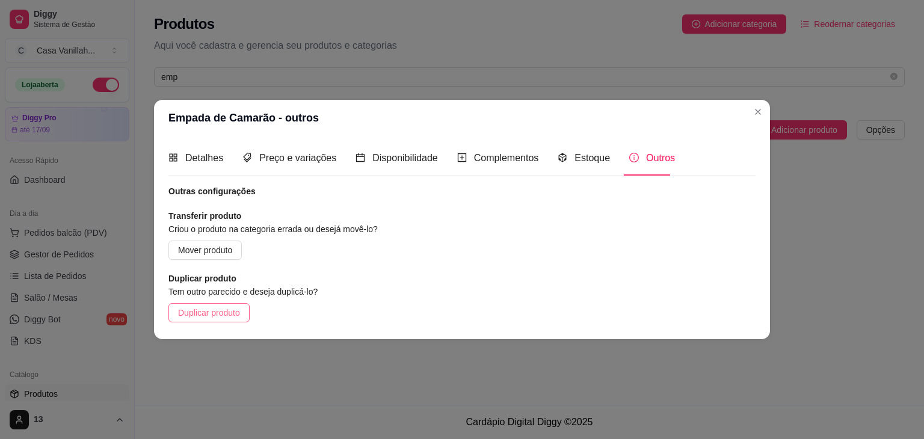
click at [209, 307] on span "Duplicar produto" at bounding box center [209, 312] width 62 height 13
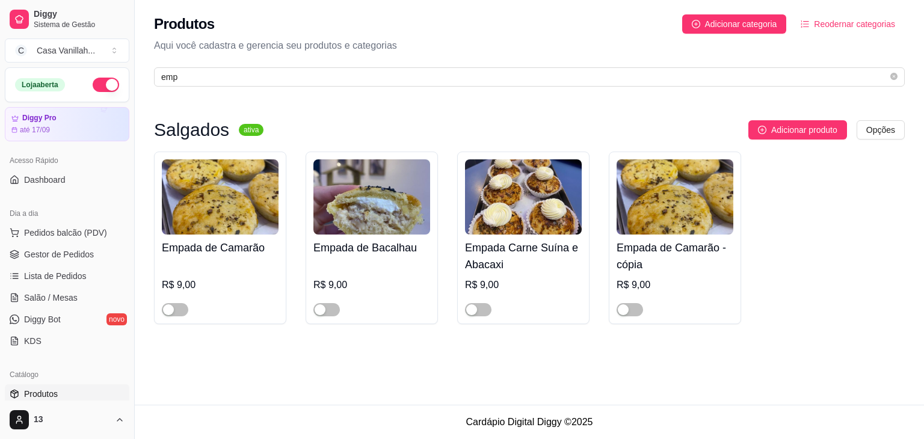
click at [650, 206] on img at bounding box center [674, 196] width 117 height 75
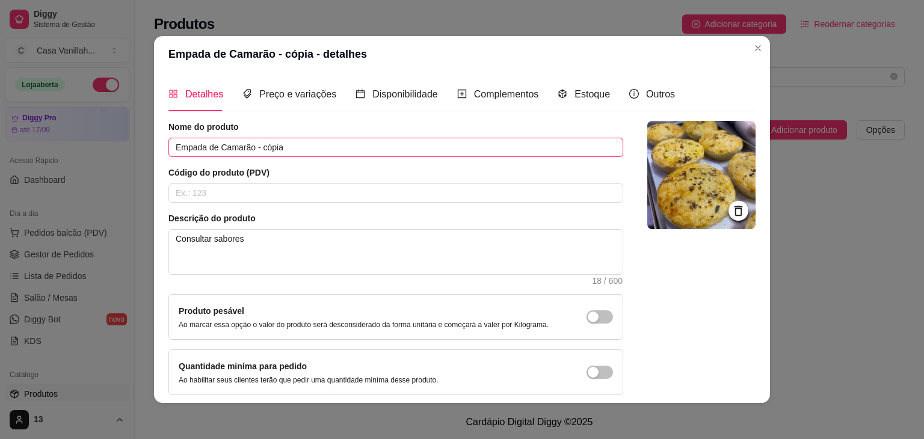
click at [303, 154] on input "Empada de Camarão - cópia" at bounding box center [395, 147] width 455 height 19
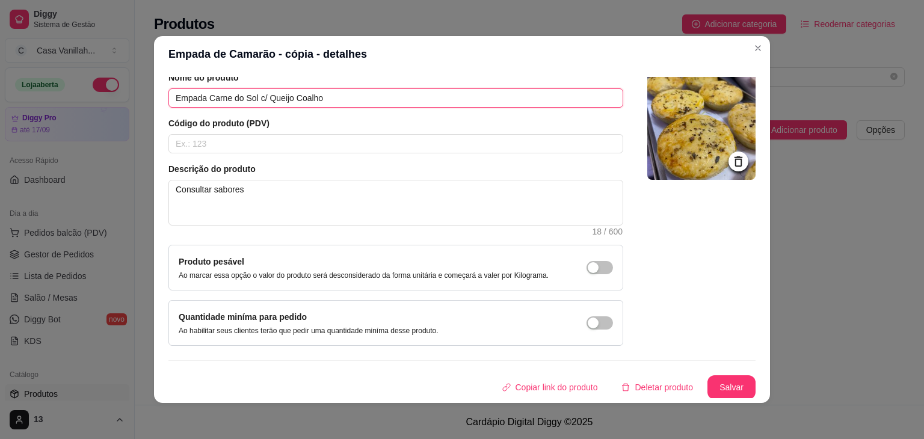
scroll to position [2, 0]
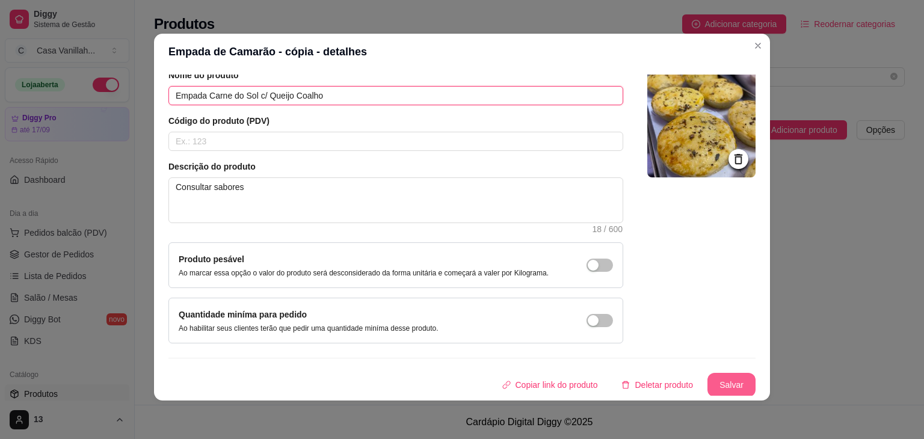
type input "Empada Carne do Sol c/ Queijo Coalho"
click at [710, 378] on button "Salvar" at bounding box center [731, 385] width 48 height 24
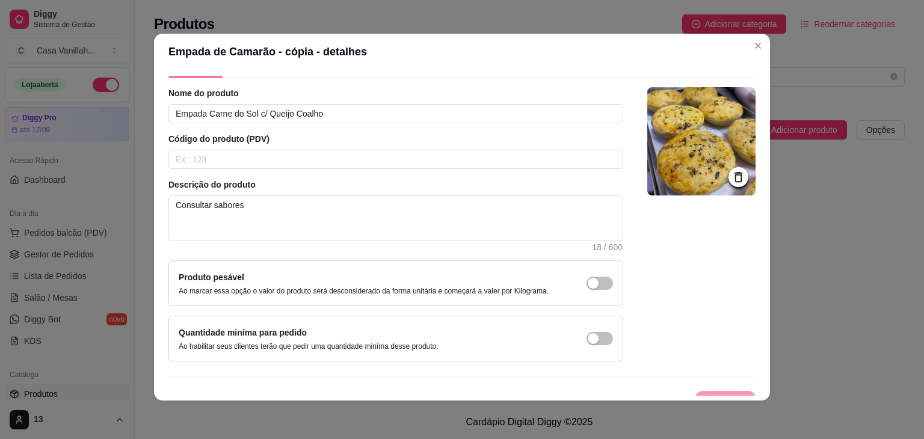
scroll to position [0, 0]
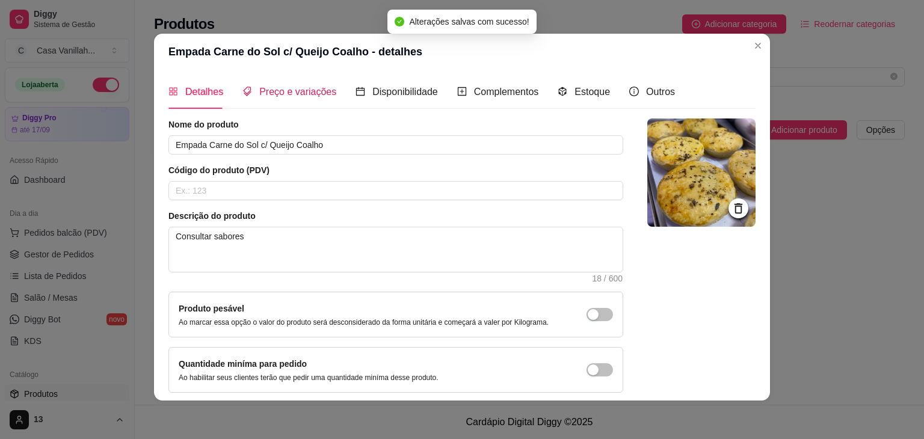
click at [282, 96] on span "Preço e variações" at bounding box center [297, 92] width 77 height 10
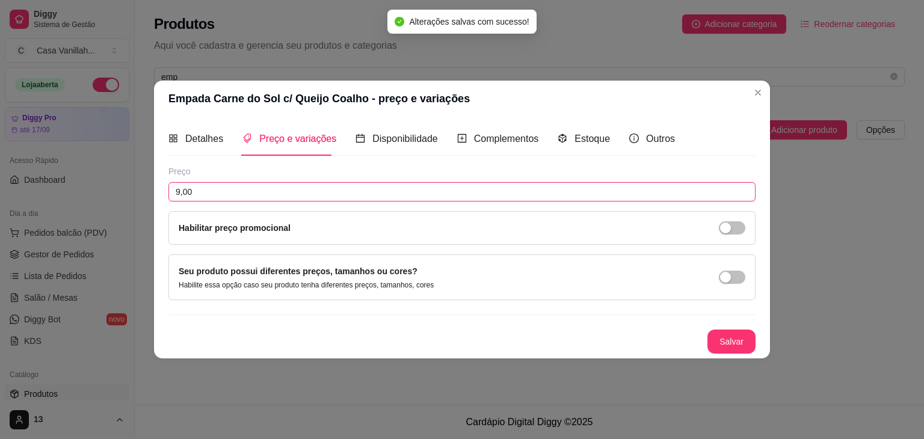
click at [239, 189] on input "9,00" at bounding box center [461, 191] width 587 height 19
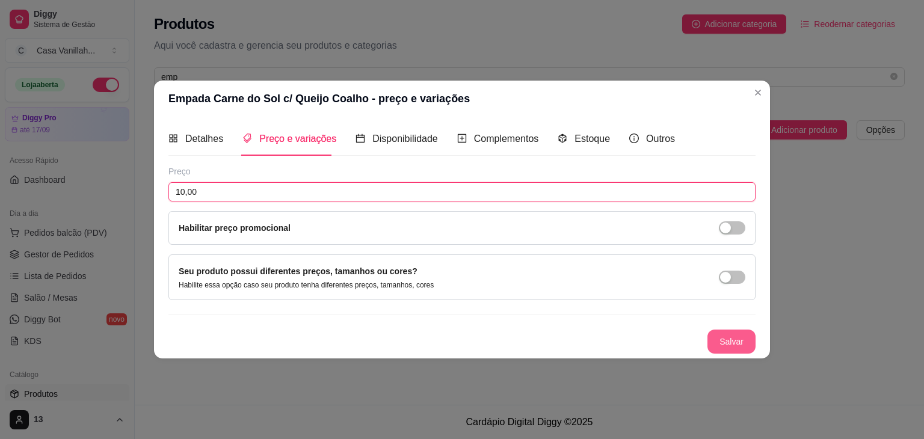
type input "10,00"
click at [740, 339] on button "Salvar" at bounding box center [731, 342] width 48 height 24
click at [717, 333] on button "Salvar" at bounding box center [731, 341] width 47 height 23
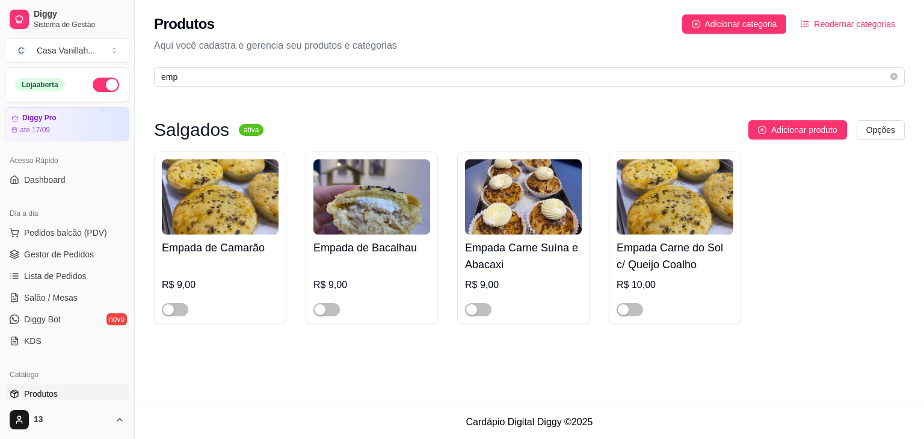
click at [524, 212] on img at bounding box center [523, 196] width 117 height 75
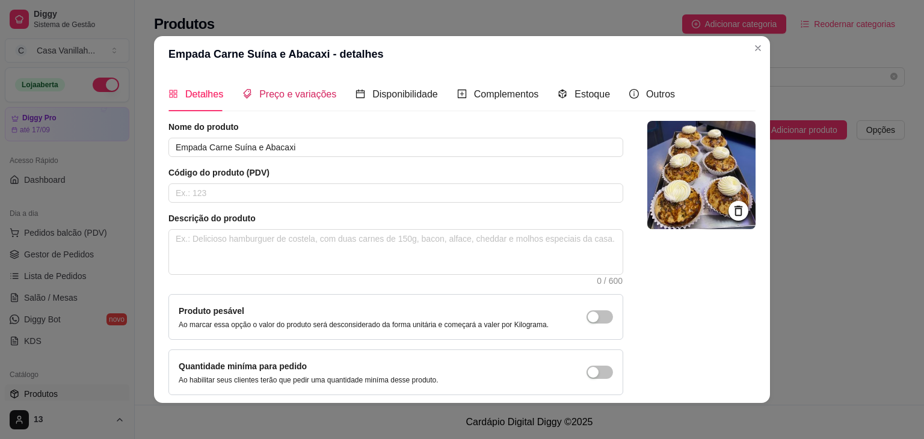
click at [295, 89] on span "Preço e variações" at bounding box center [297, 94] width 77 height 10
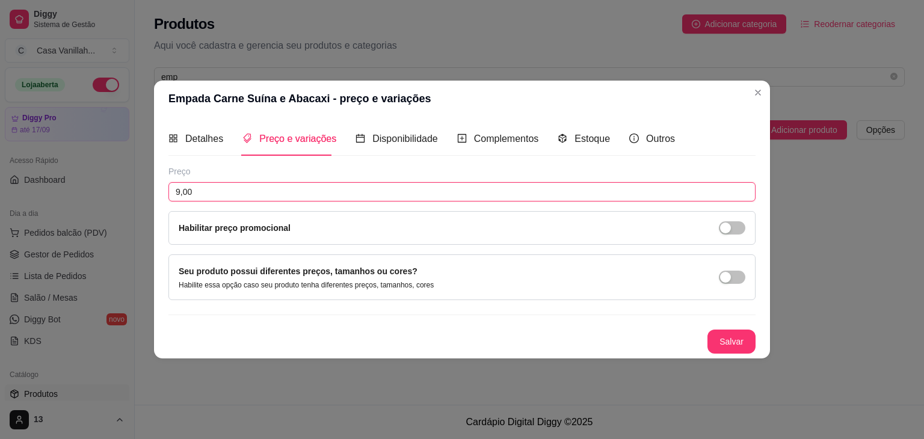
click at [201, 198] on input "9,00" at bounding box center [461, 191] width 587 height 19
type input "10,00"
click at [727, 344] on button "Salvar" at bounding box center [731, 342] width 48 height 24
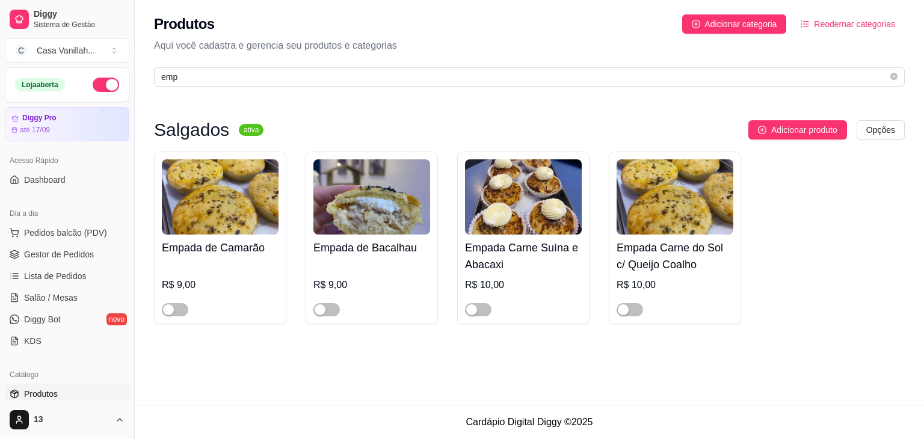
click at [387, 208] on img at bounding box center [371, 196] width 117 height 75
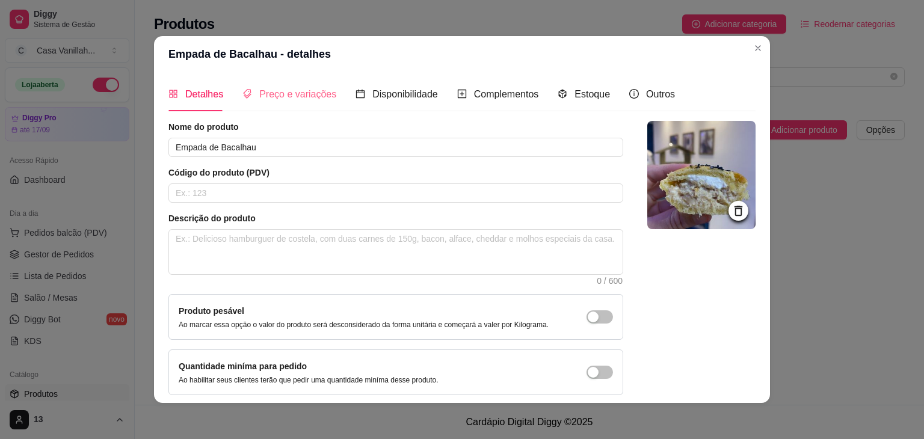
click at [304, 102] on div "Preço e variações" at bounding box center [289, 94] width 94 height 34
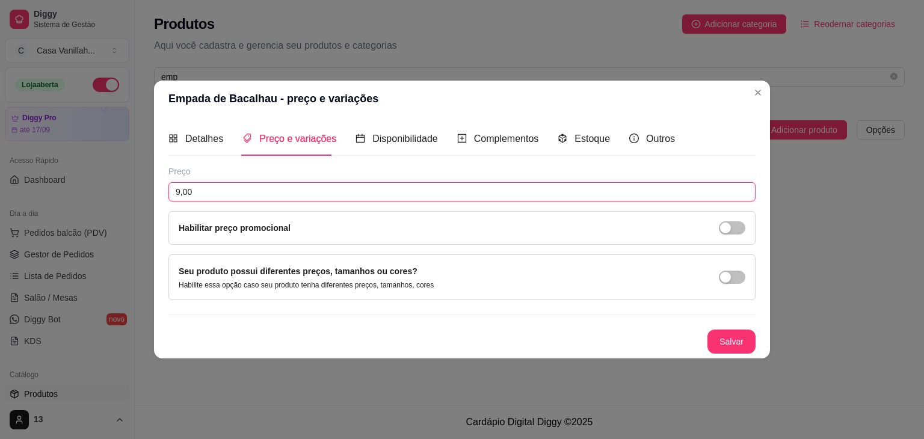
click at [204, 199] on input "9,00" at bounding box center [461, 191] width 587 height 19
click at [204, 196] on input "9,00" at bounding box center [461, 191] width 587 height 19
click at [204, 195] on input "9,00" at bounding box center [461, 191] width 587 height 19
click at [195, 194] on input "9,00" at bounding box center [461, 191] width 587 height 19
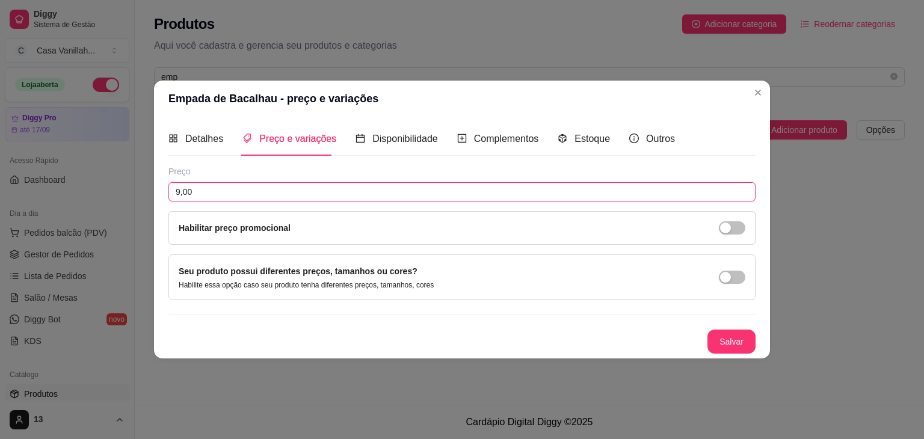
click at [195, 194] on input "9,00" at bounding box center [461, 191] width 587 height 19
type input "10,00"
click at [734, 336] on button "Salvar" at bounding box center [731, 342] width 48 height 24
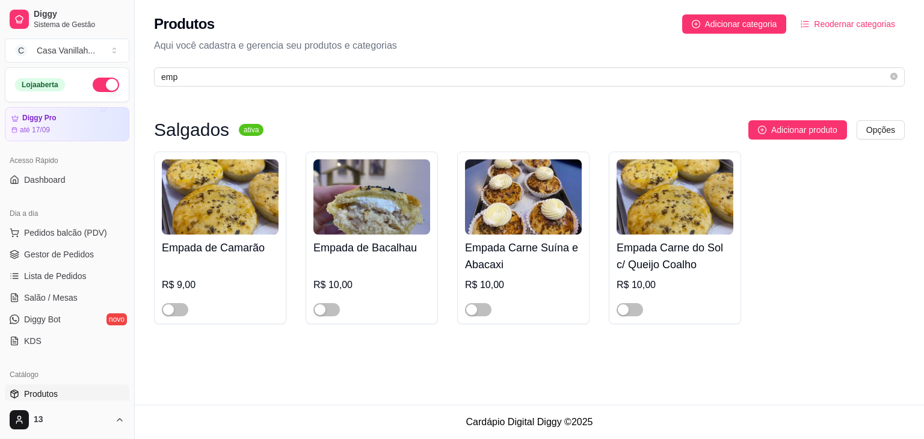
click at [233, 191] on img at bounding box center [220, 196] width 117 height 75
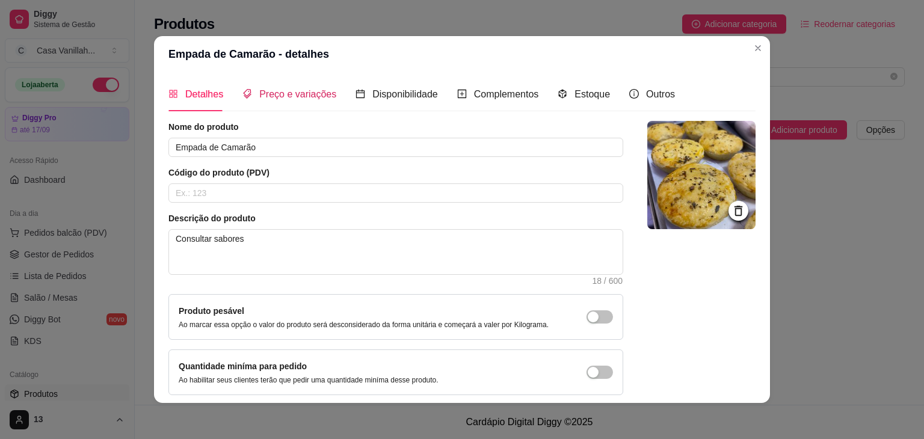
click at [287, 95] on span "Preço e variações" at bounding box center [297, 94] width 77 height 10
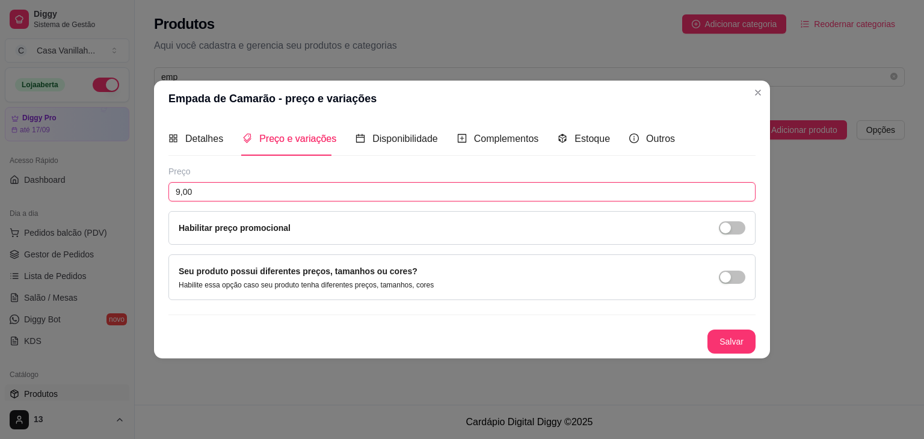
click at [185, 194] on input "9,00" at bounding box center [461, 191] width 587 height 19
type input "10,00"
click at [718, 336] on button "Salvar" at bounding box center [731, 342] width 48 height 24
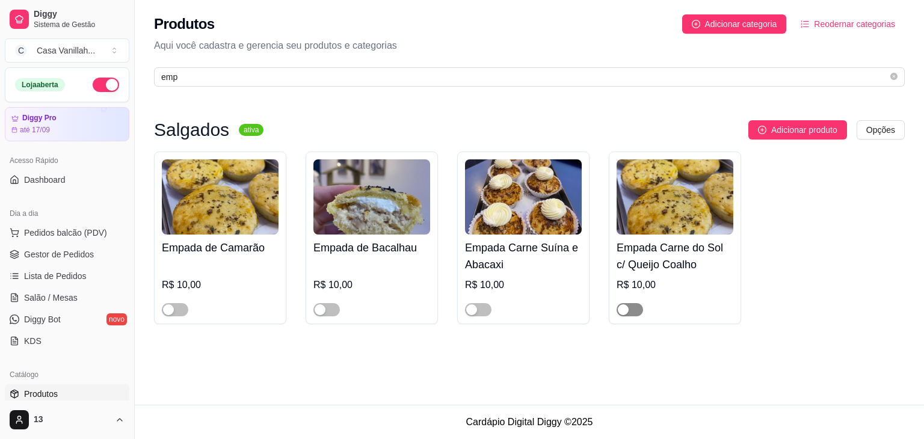
click at [623, 311] on div "button" at bounding box center [623, 309] width 11 height 11
